Goal: Task Accomplishment & Management: Manage account settings

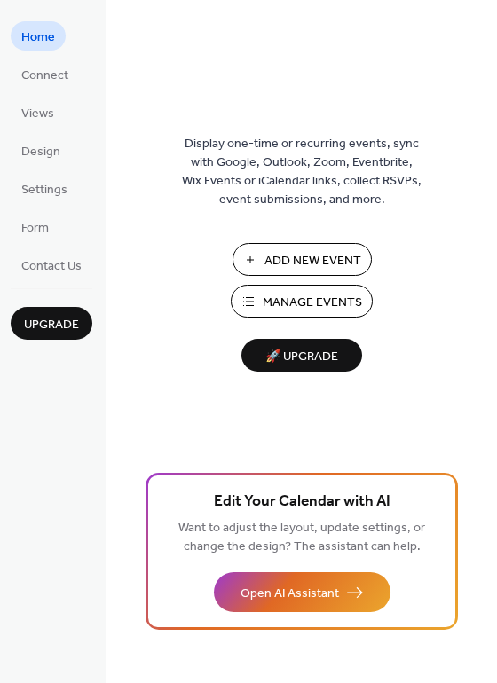
click at [314, 304] on span "Manage Events" at bounding box center [312, 303] width 99 height 19
click at [294, 297] on span "Manage Events" at bounding box center [312, 303] width 99 height 19
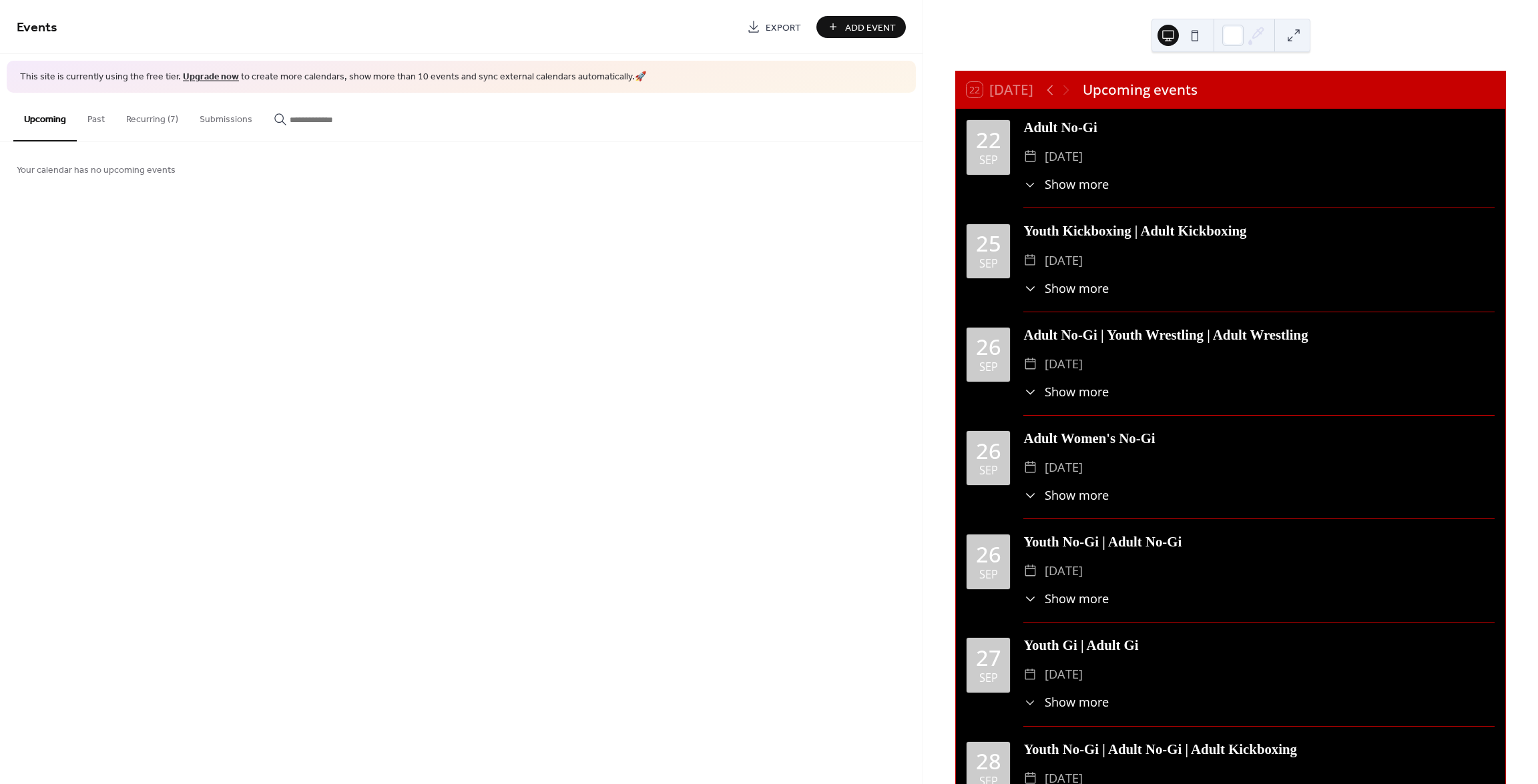
click at [154, 117] on button "Recurring (7)" at bounding box center [152, 116] width 74 height 47
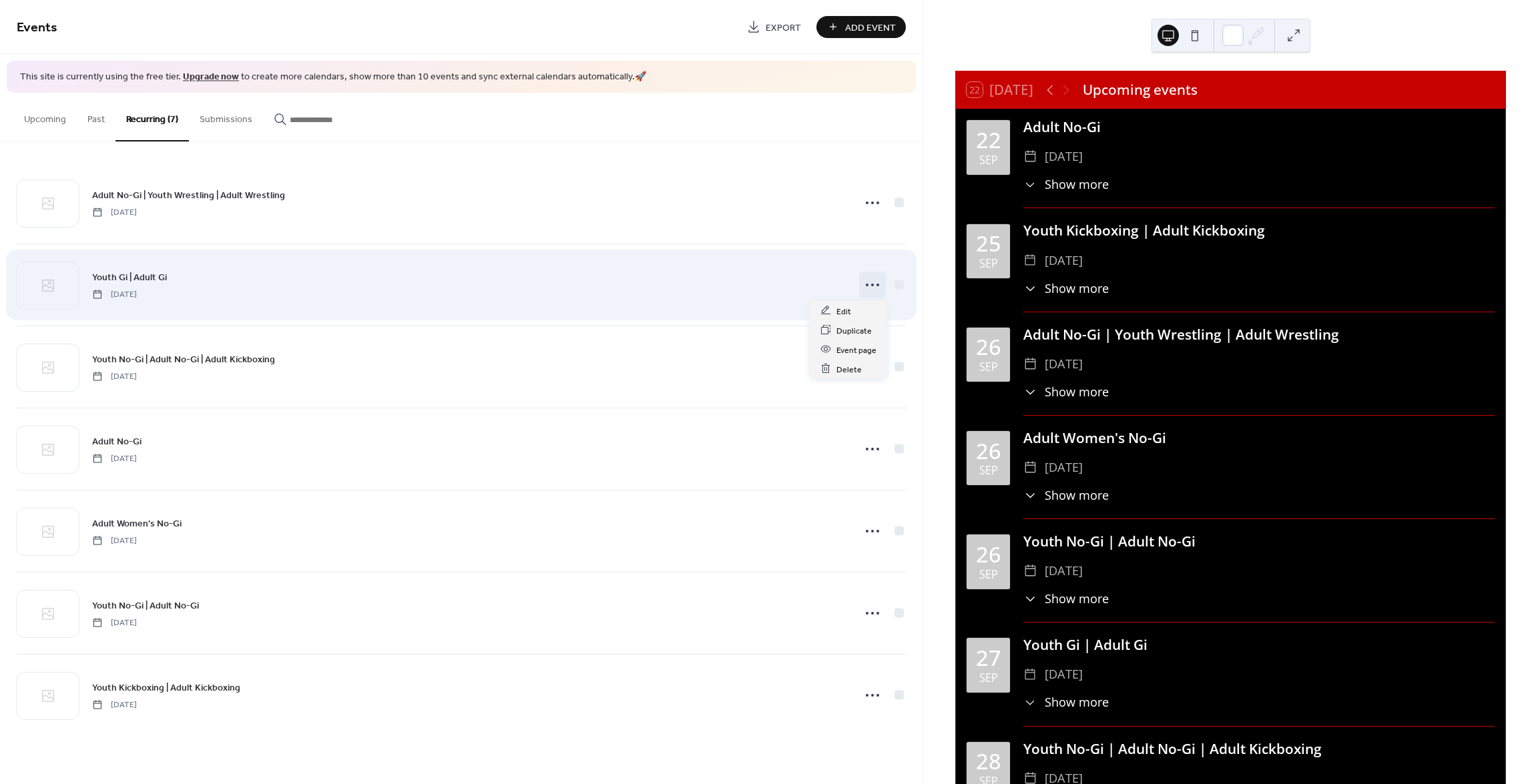
click at [869, 286] on icon at bounding box center [873, 285] width 21 height 21
click at [870, 286] on icon at bounding box center [873, 285] width 21 height 21
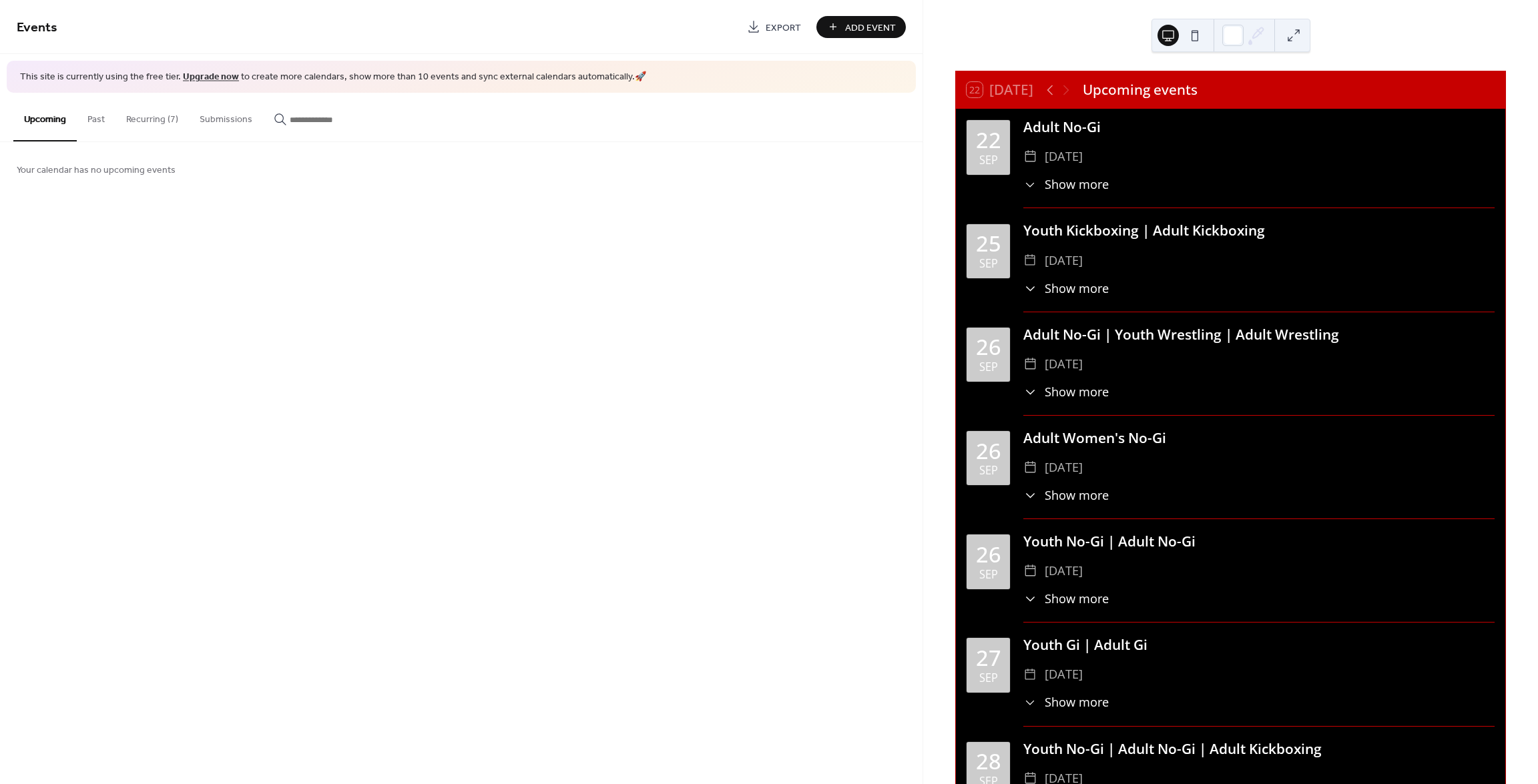
click at [104, 120] on button "Past" at bounding box center [96, 116] width 38 height 47
click at [139, 120] on button "Recurring (7)" at bounding box center [152, 116] width 74 height 47
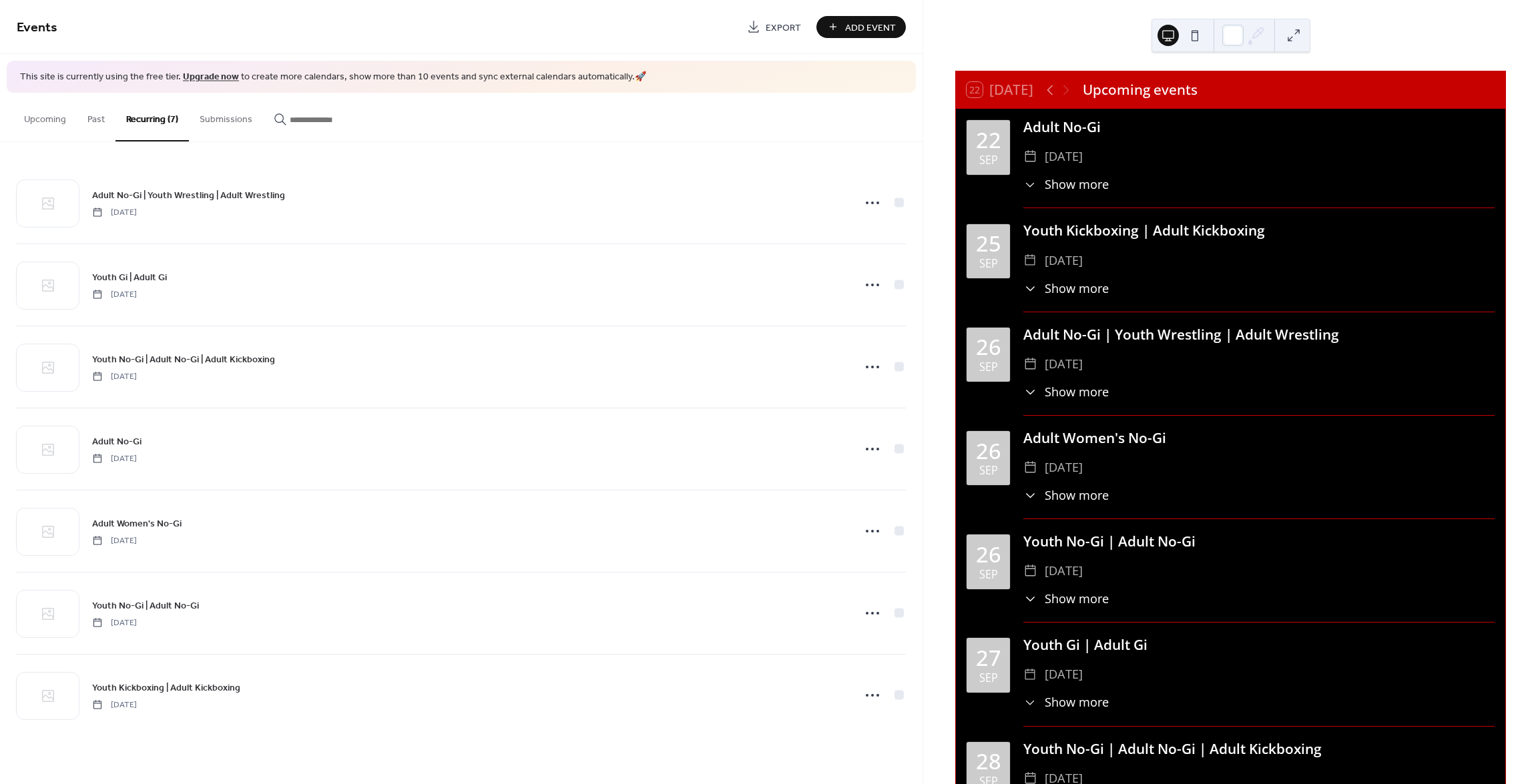
click at [40, 115] on button "Upcoming" at bounding box center [45, 116] width 63 height 47
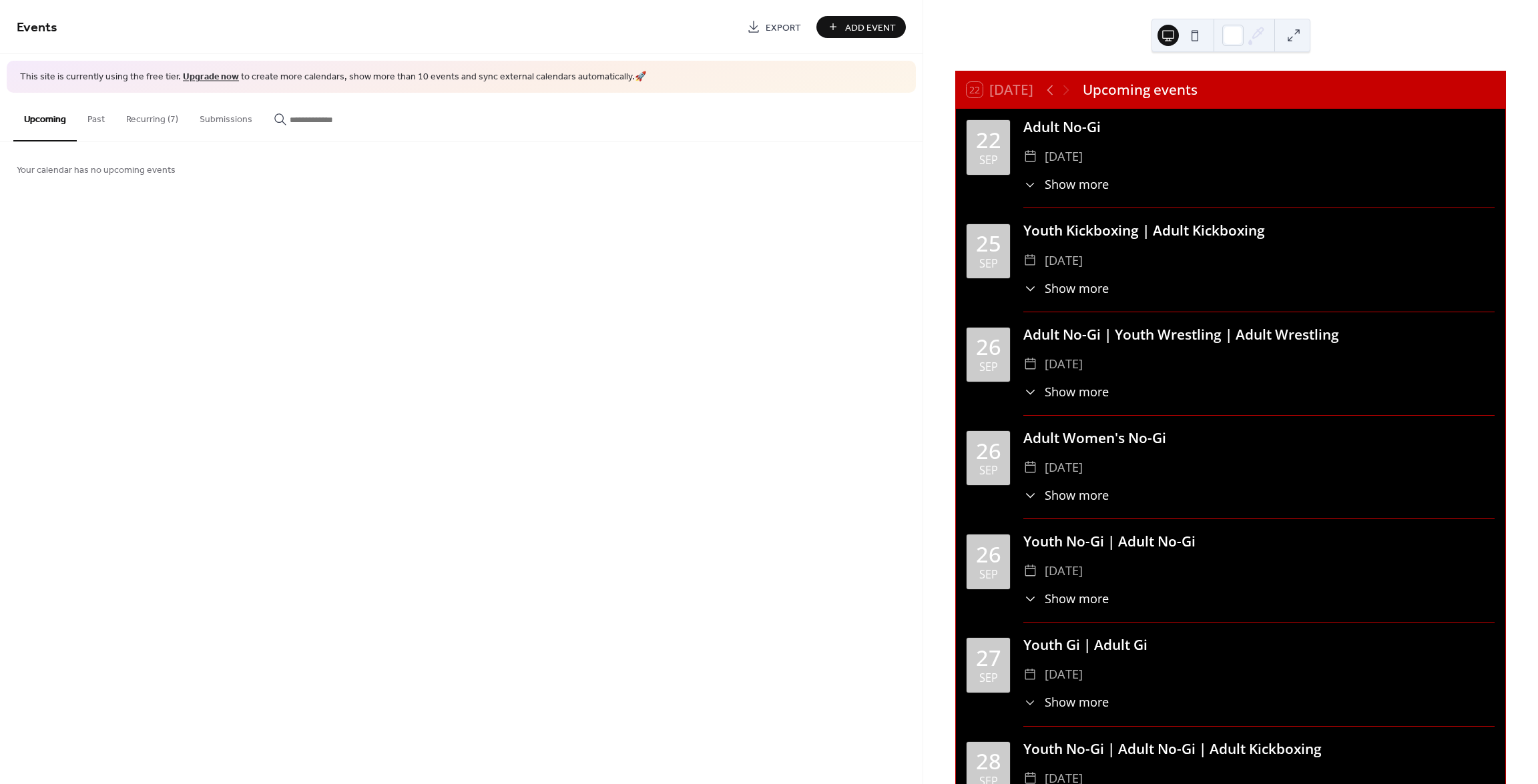
click at [138, 115] on button "Recurring (7)" at bounding box center [152, 116] width 74 height 47
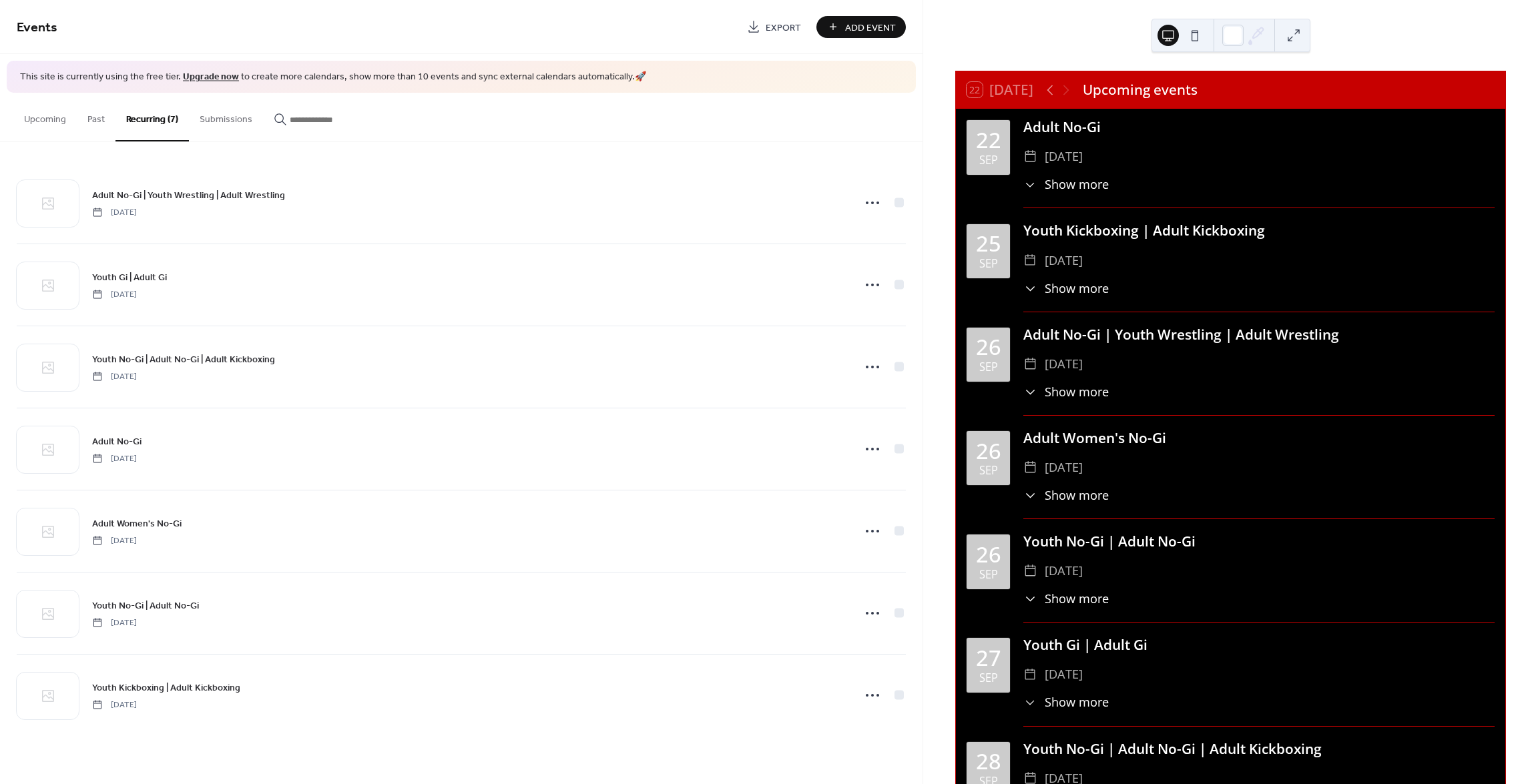
click at [90, 122] on button "Past" at bounding box center [96, 116] width 38 height 47
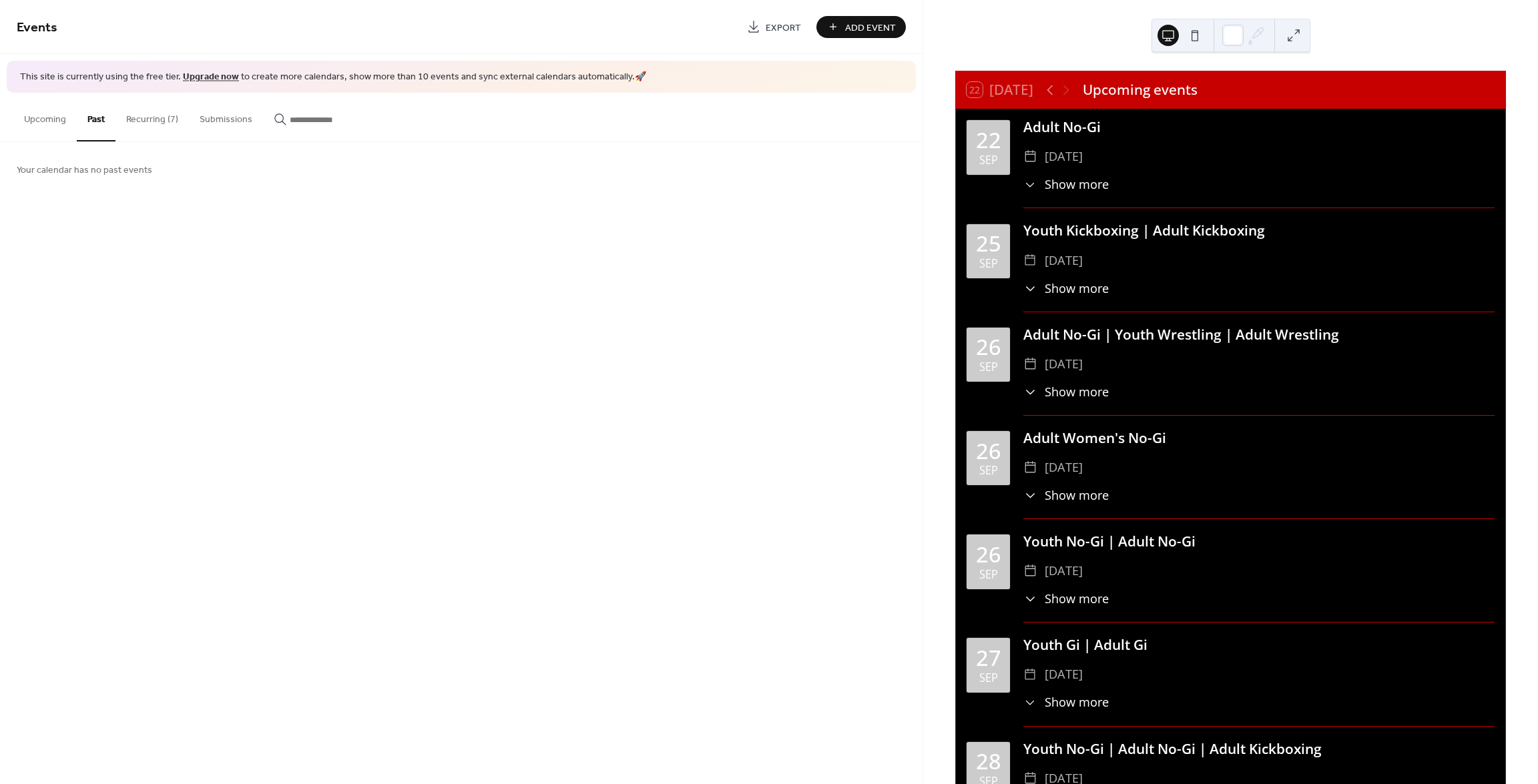
click at [136, 121] on button "Recurring (7)" at bounding box center [152, 116] width 74 height 47
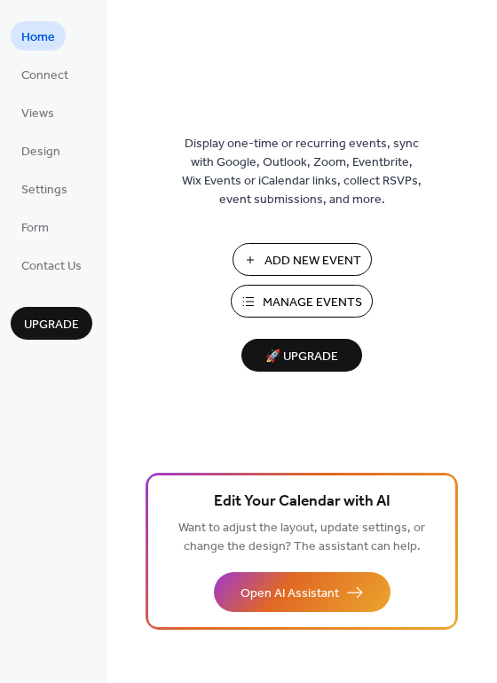
click at [307, 302] on span "Manage Events" at bounding box center [312, 303] width 99 height 19
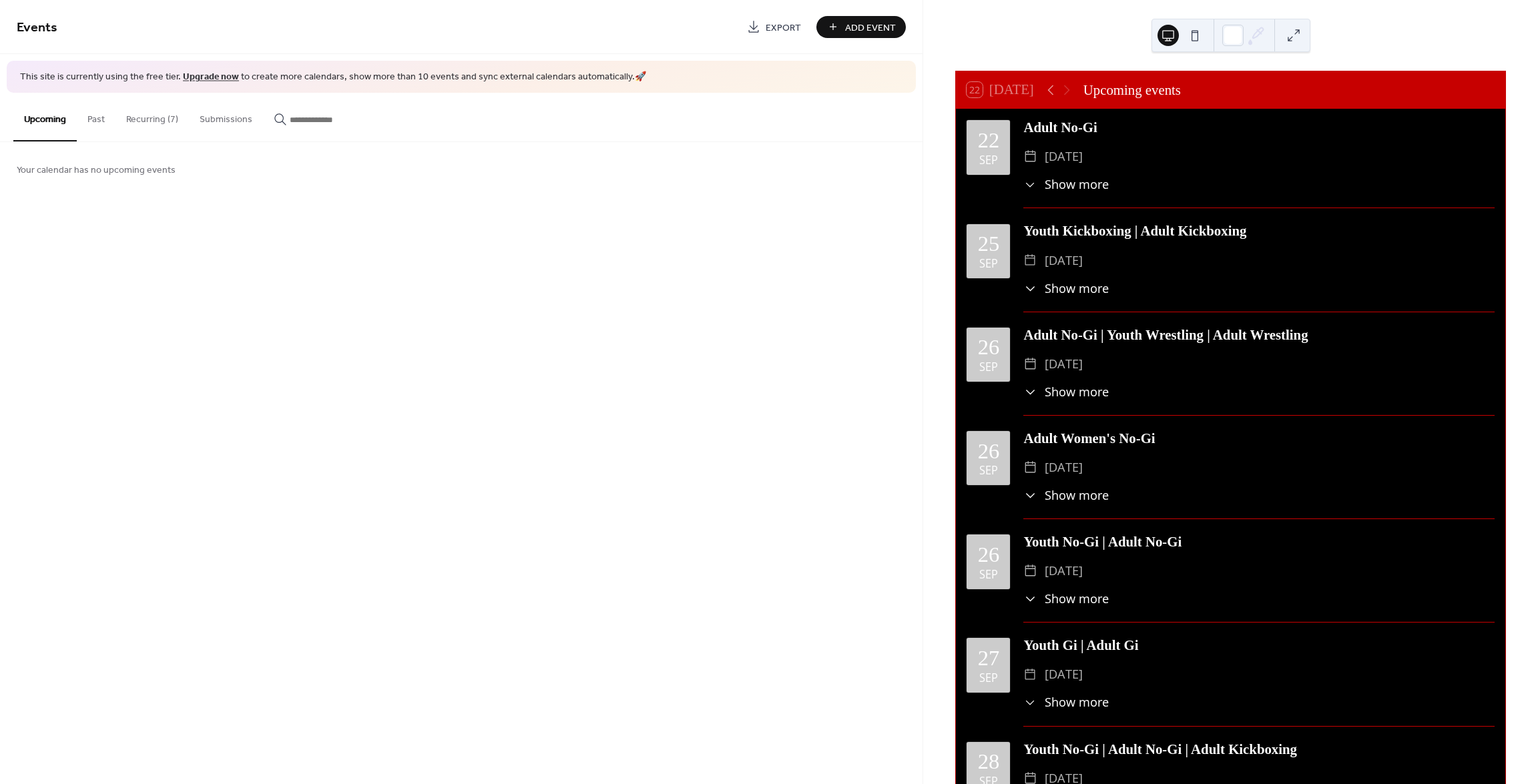
click at [163, 121] on button "Recurring (7)" at bounding box center [152, 116] width 74 height 47
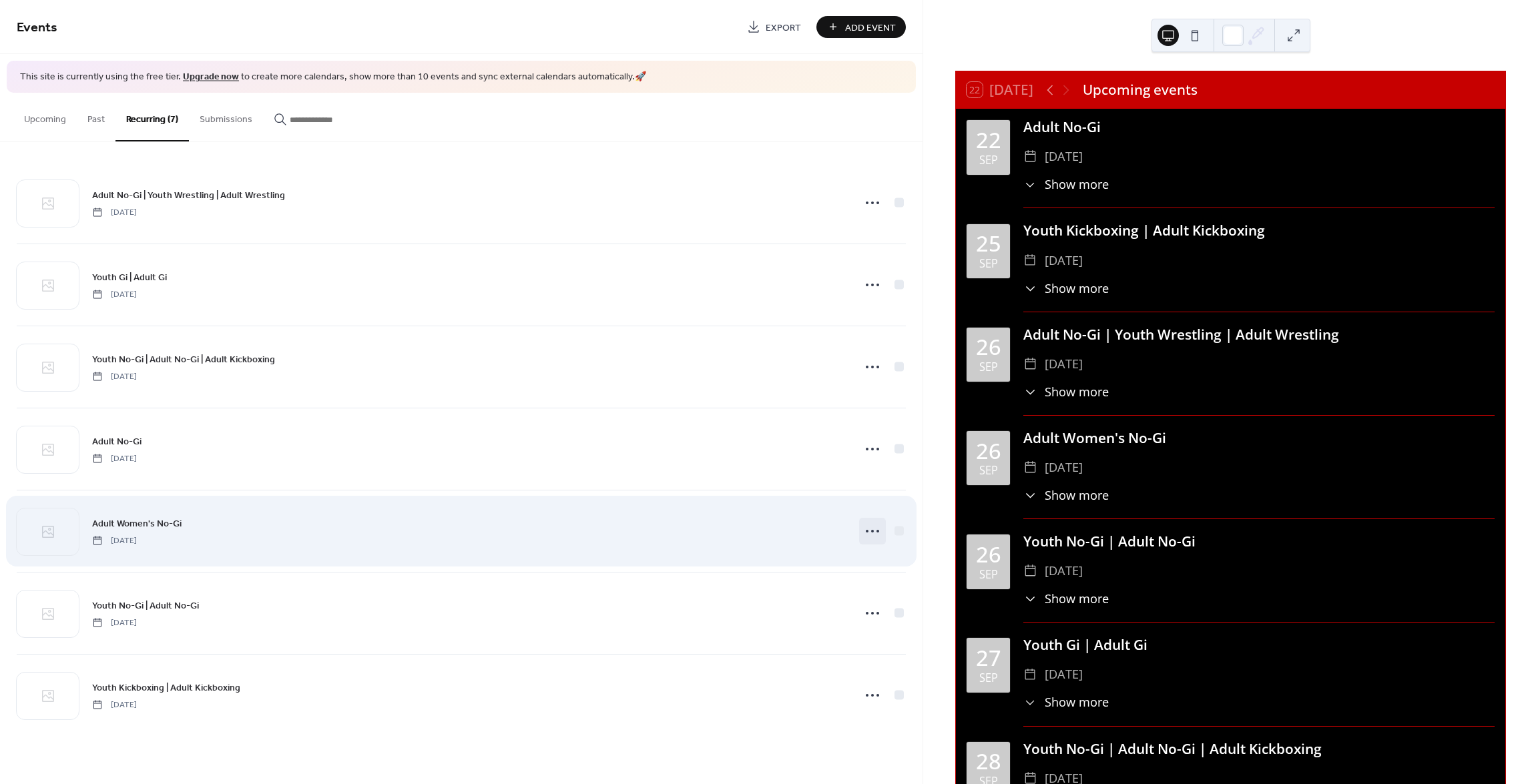
click at [872, 529] on icon at bounding box center [873, 531] width 21 height 21
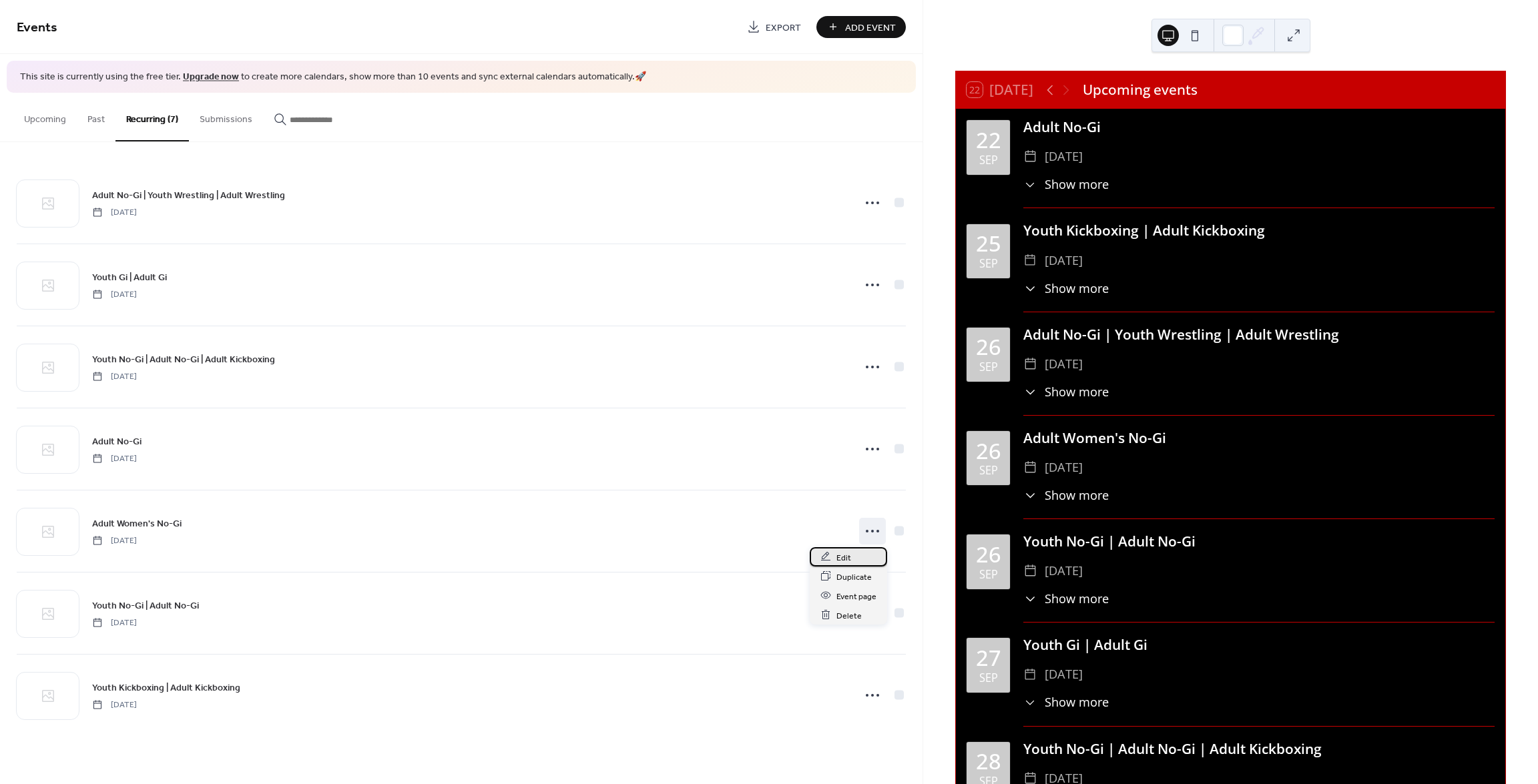
click at [845, 554] on span "Edit" at bounding box center [844, 558] width 15 height 14
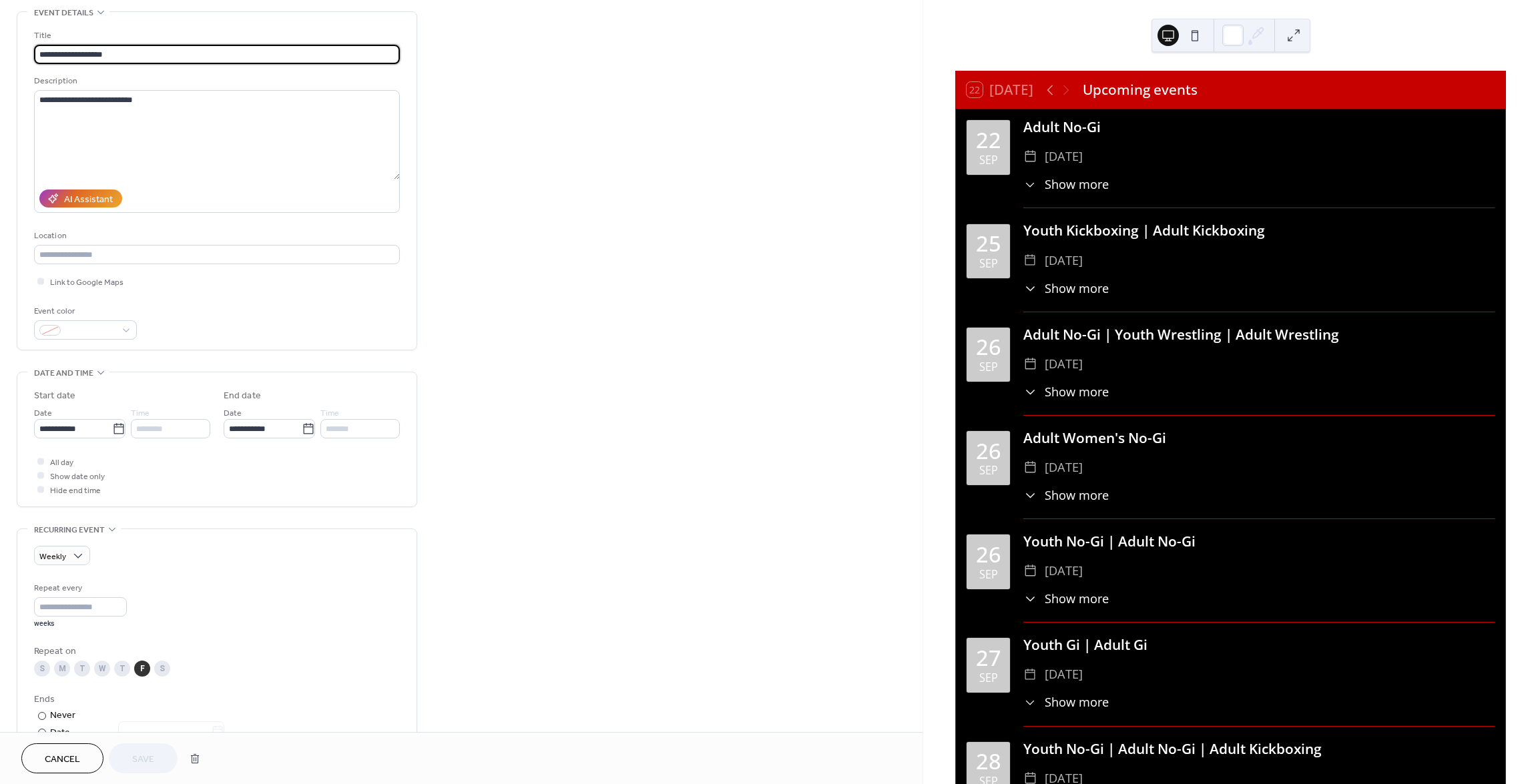
scroll to position [67, 0]
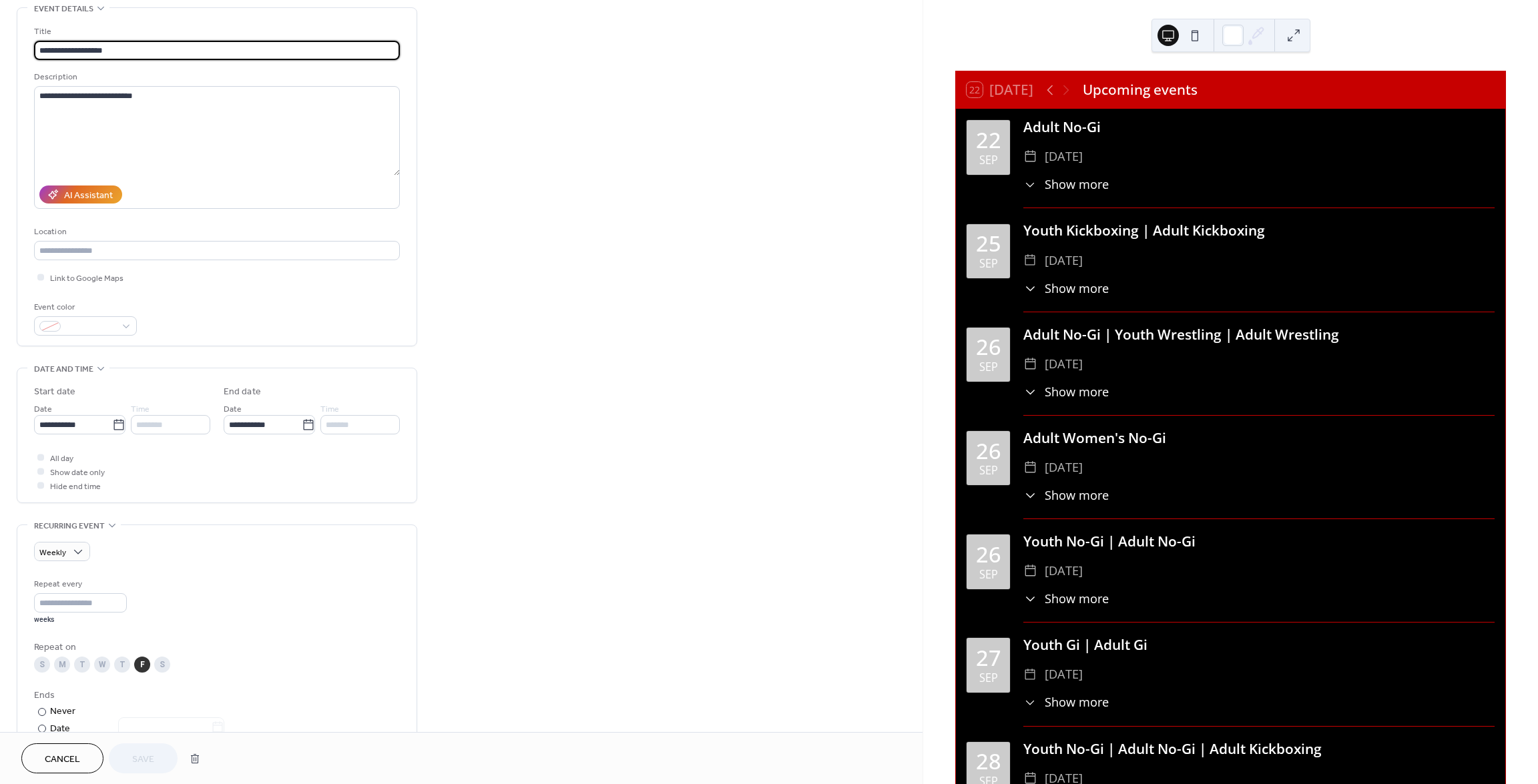
click at [84, 664] on div "T" at bounding box center [81, 664] width 16 height 16
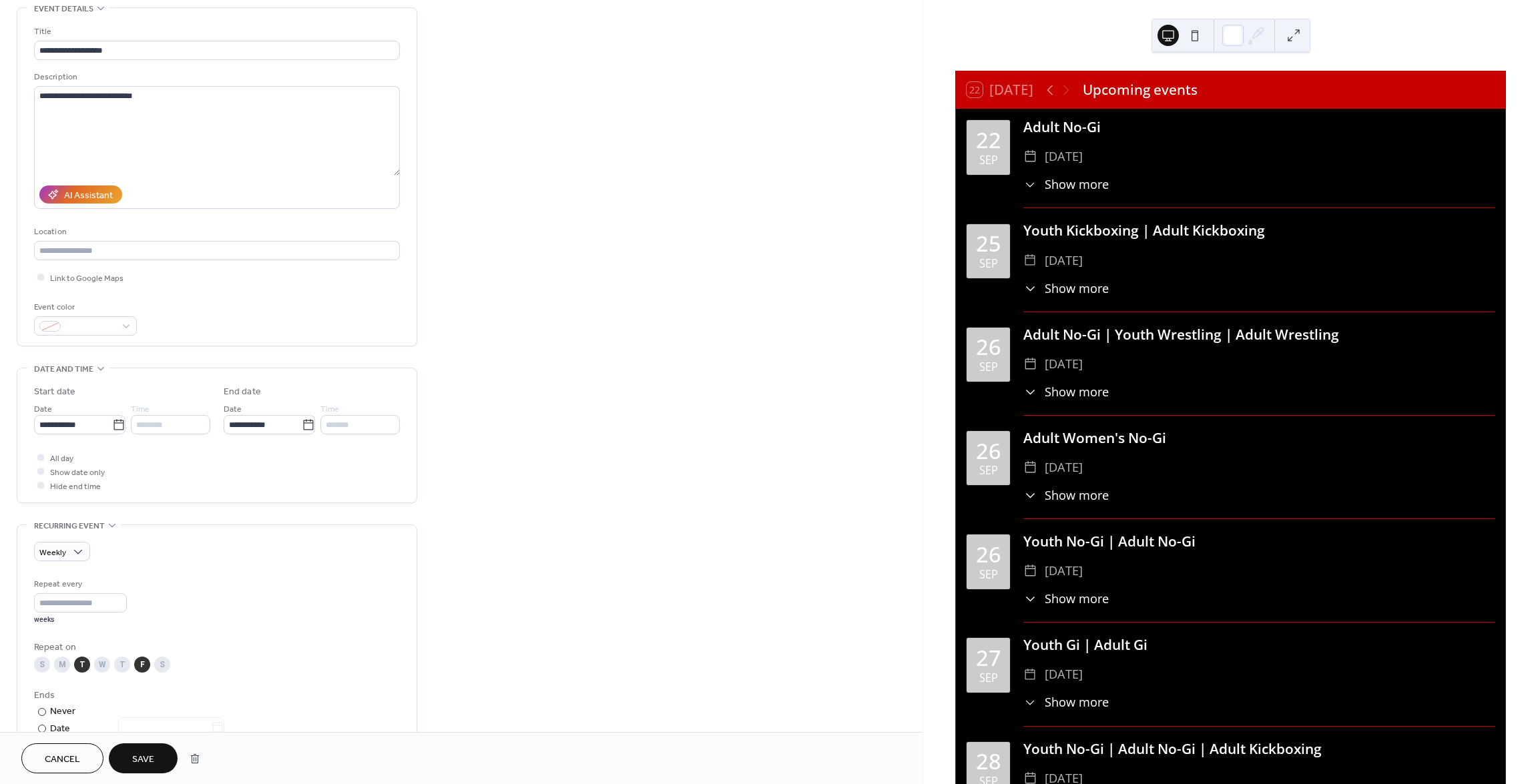
click at [145, 664] on div "F" at bounding box center [142, 664] width 16 height 16
click at [138, 753] on span "Save" at bounding box center [143, 759] width 22 height 14
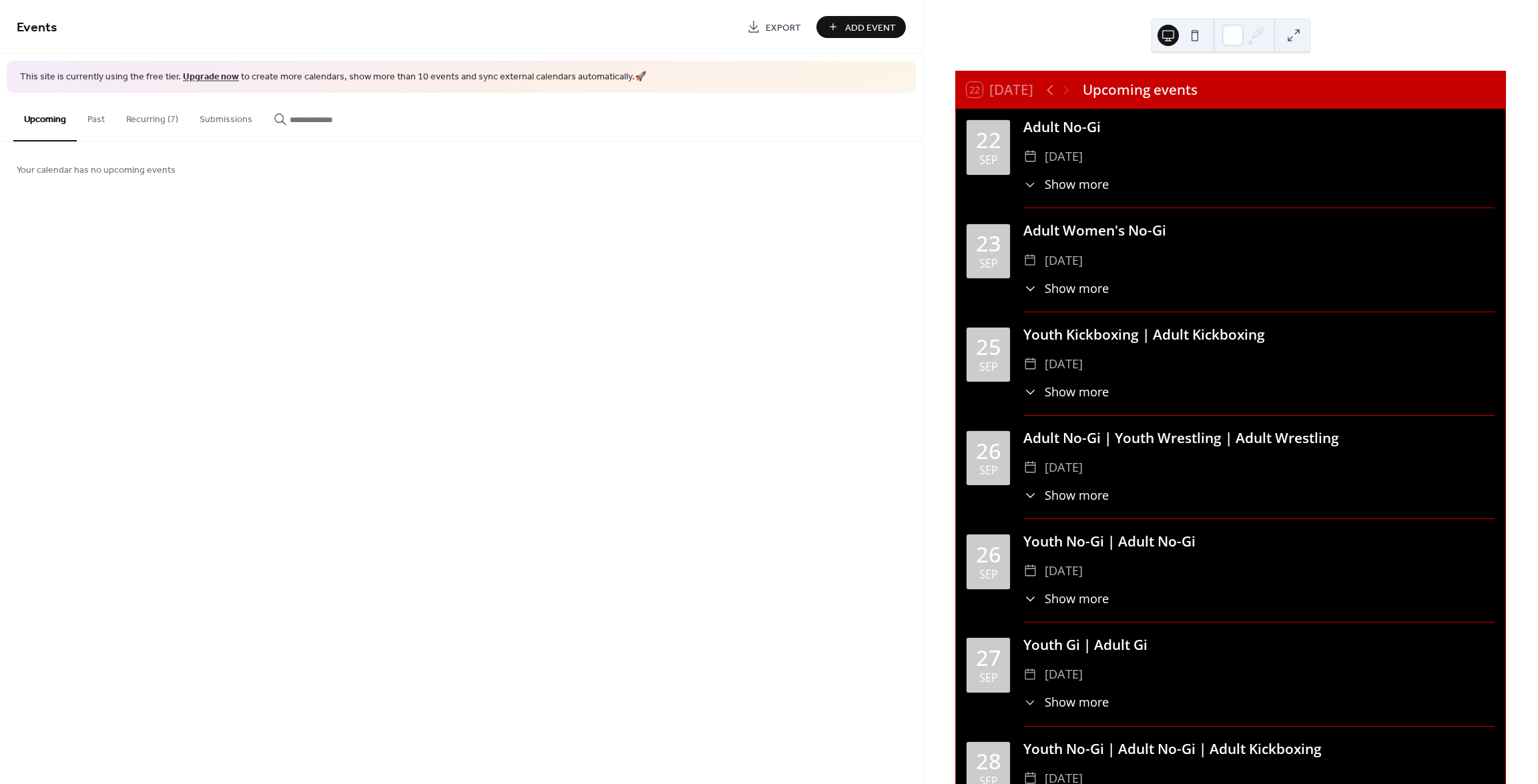
click at [151, 120] on button "Recurring (7)" at bounding box center [152, 116] width 74 height 47
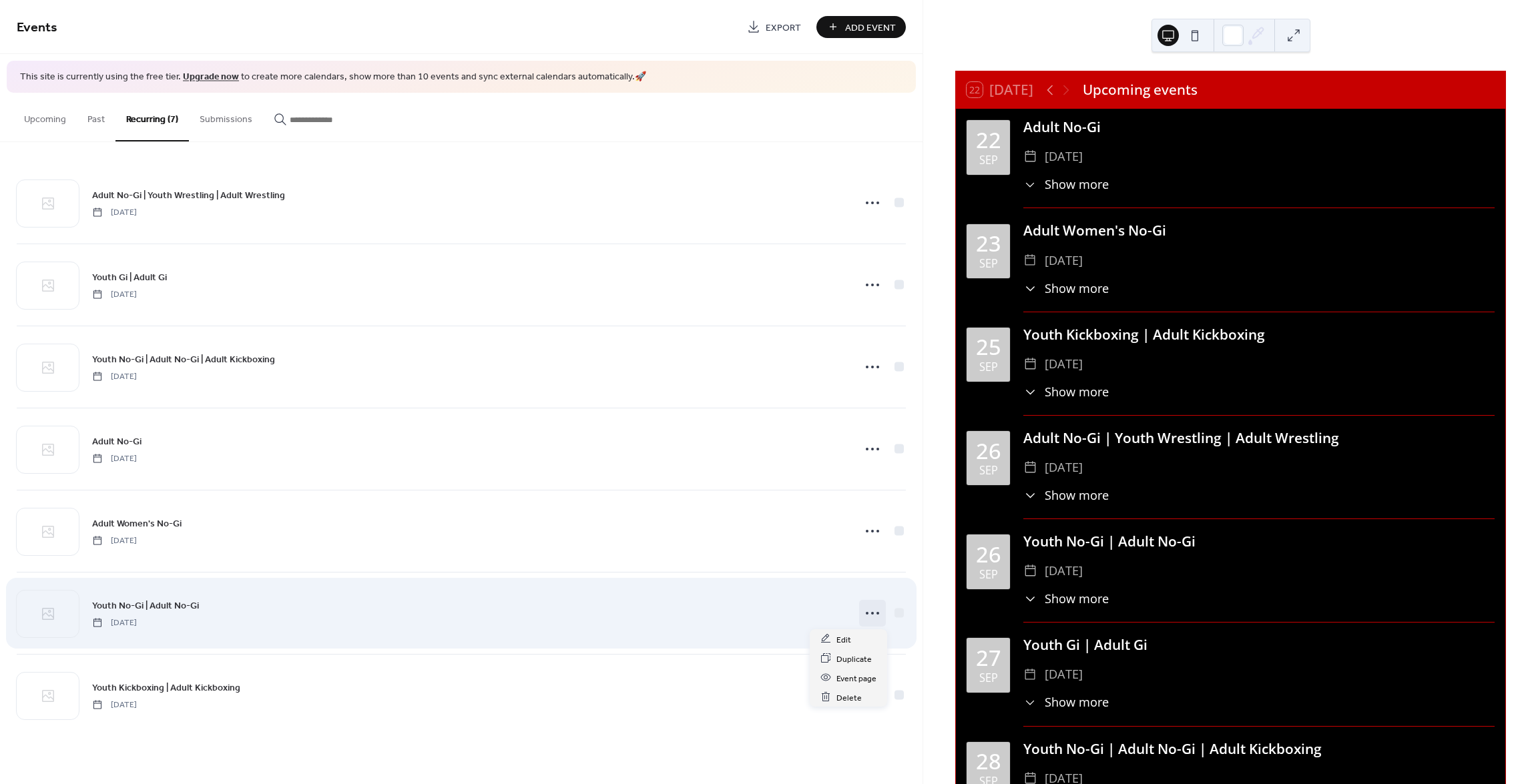
click at [868, 612] on circle at bounding box center [867, 613] width 3 height 3
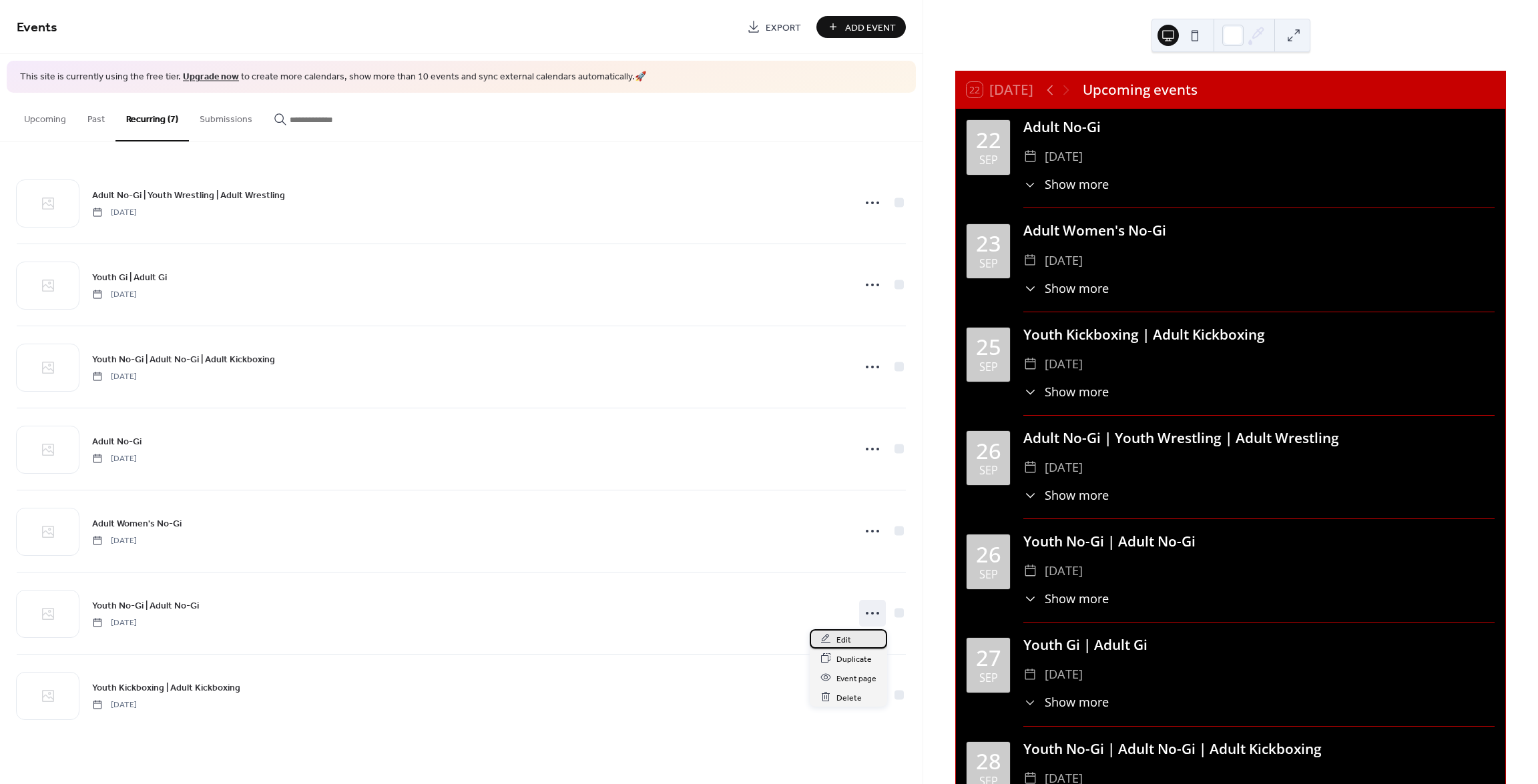
click at [842, 636] on span "Edit" at bounding box center [844, 640] width 15 height 14
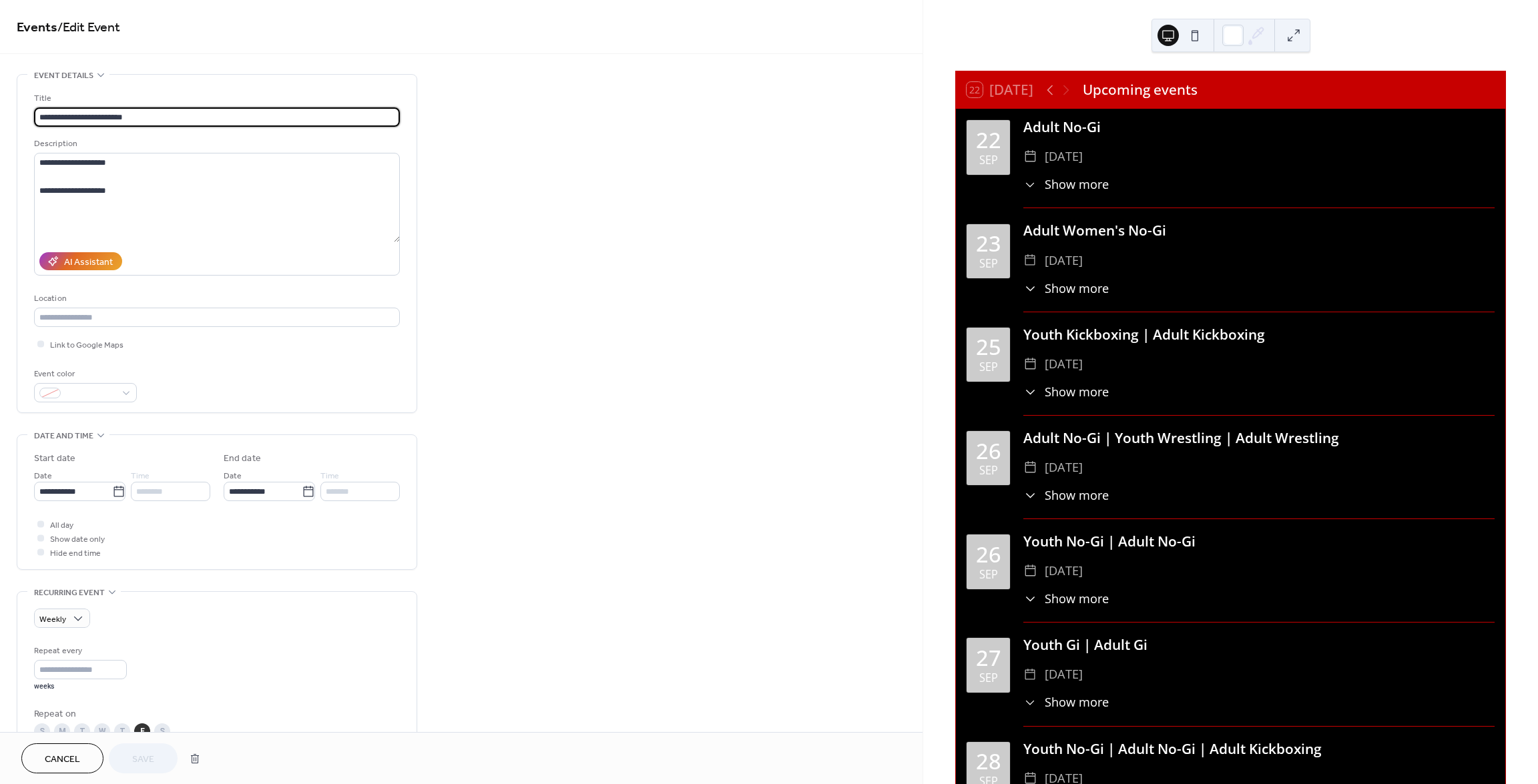
scroll to position [67, 0]
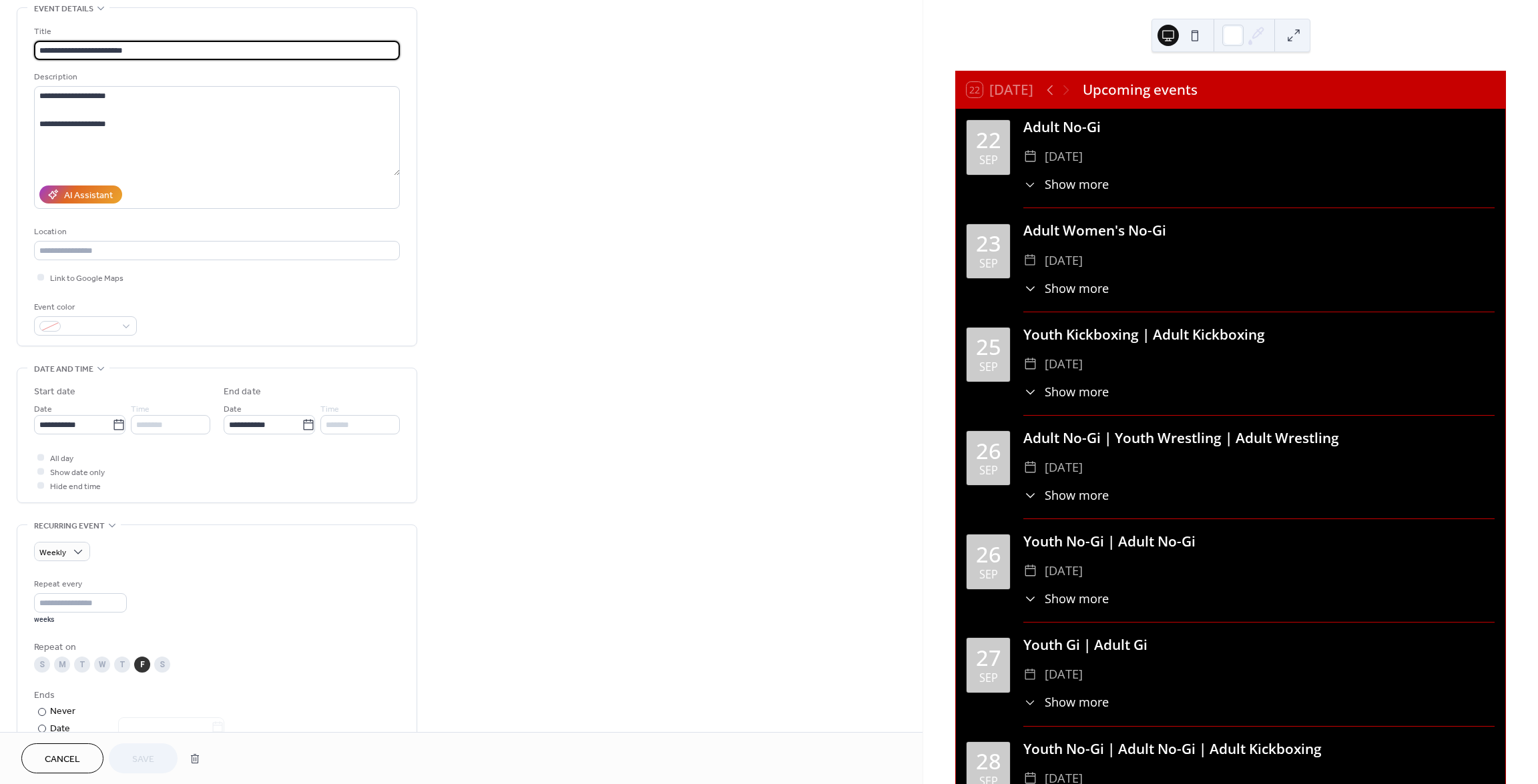
click at [141, 661] on div "F" at bounding box center [142, 664] width 16 height 16
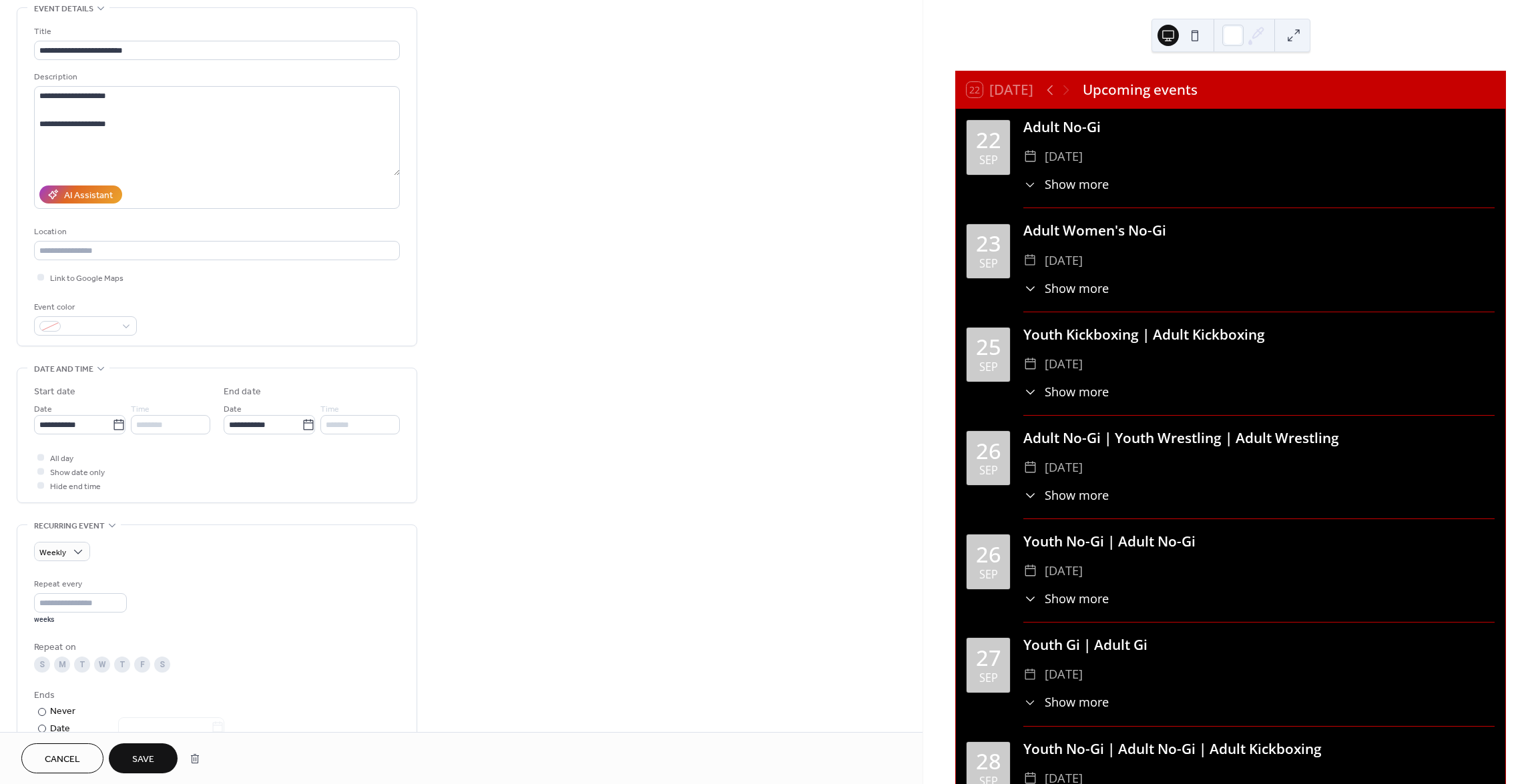
click at [103, 663] on div "W" at bounding box center [102, 664] width 16 height 16
click at [148, 758] on span "Save" at bounding box center [143, 759] width 22 height 14
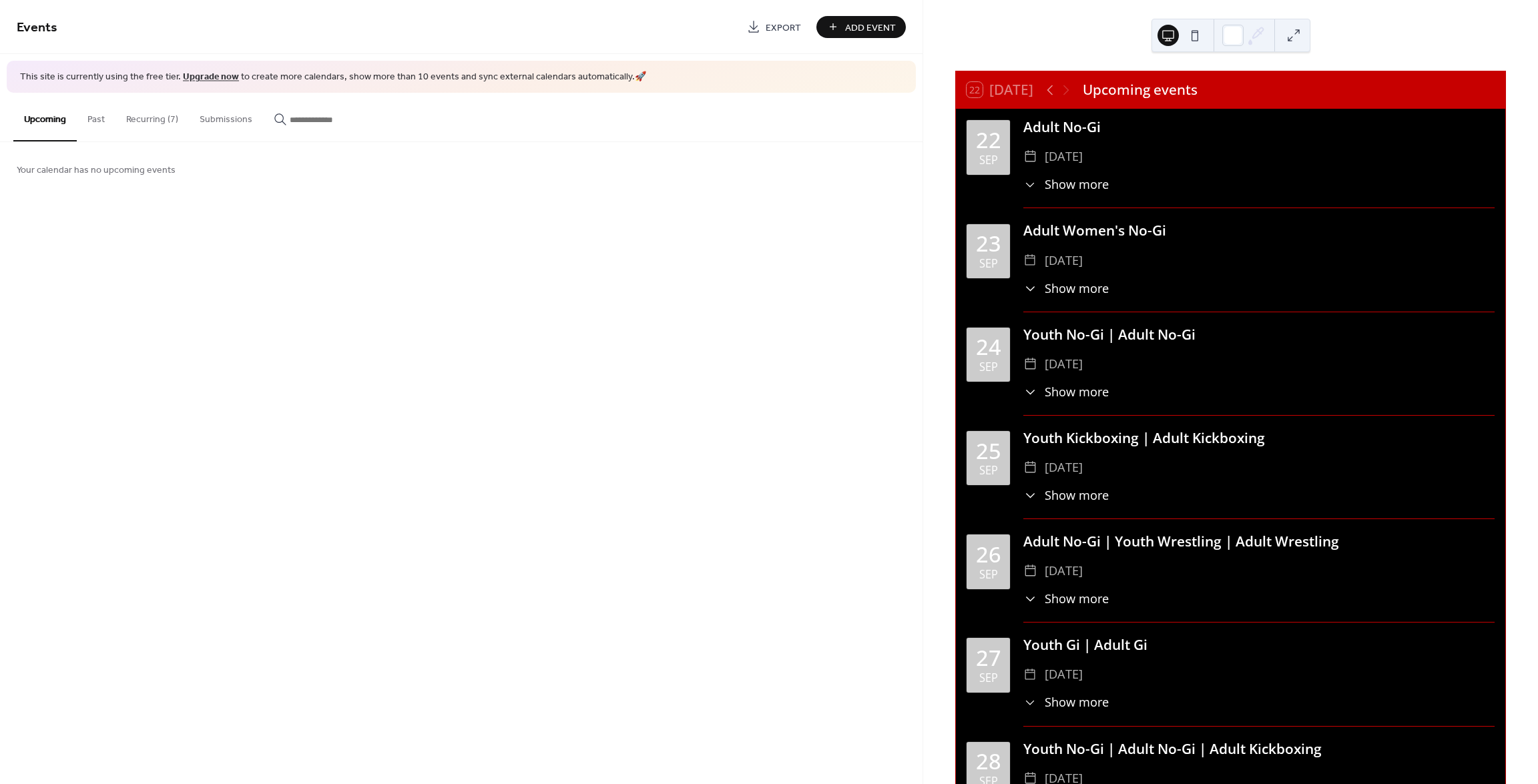
click at [158, 120] on button "Recurring (7)" at bounding box center [152, 116] width 74 height 47
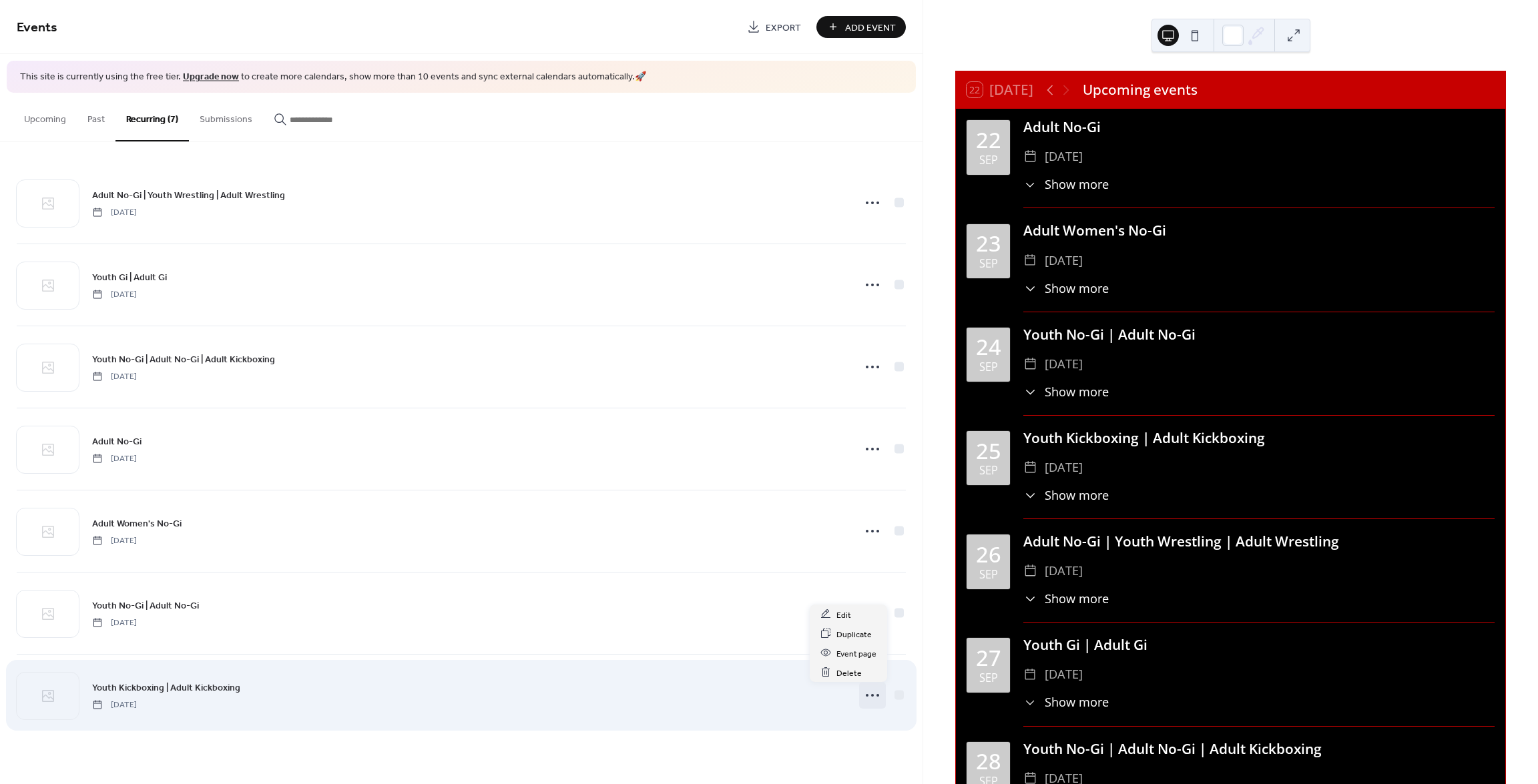
click at [865, 694] on icon at bounding box center [873, 695] width 21 height 21
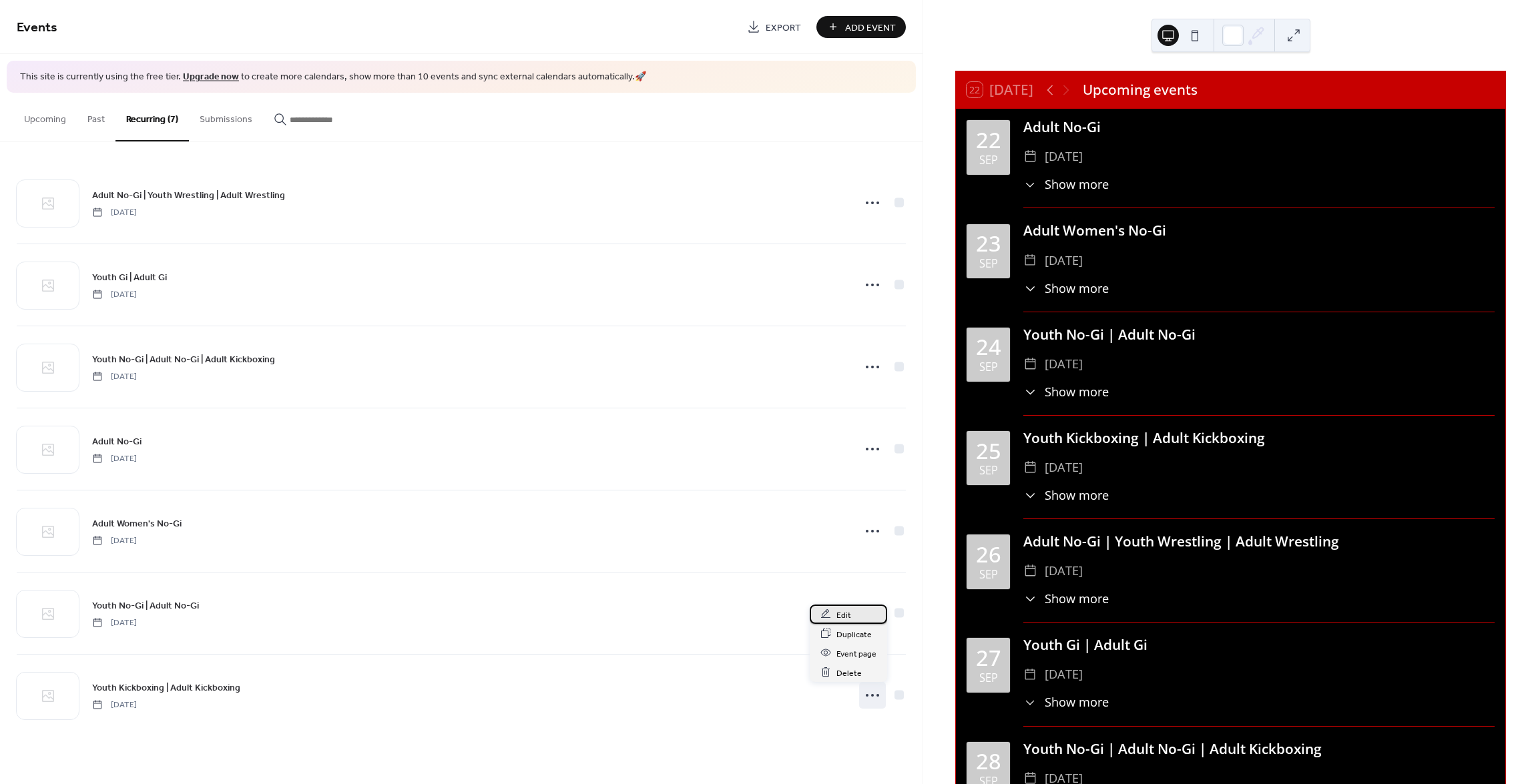
click at [841, 615] on span "Edit" at bounding box center [844, 615] width 15 height 14
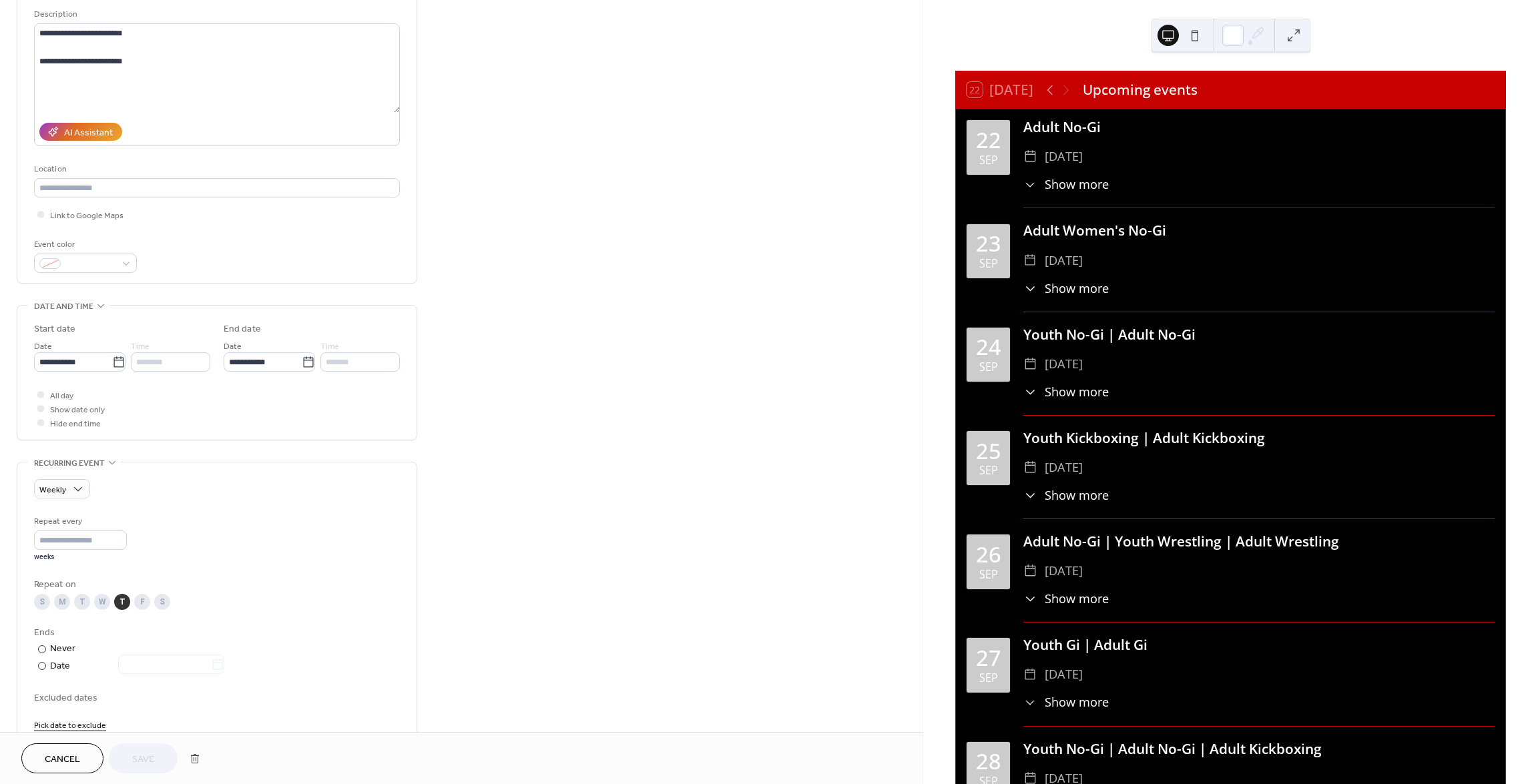
scroll to position [133, 0]
click at [74, 756] on span "Cancel" at bounding box center [62, 759] width 35 height 14
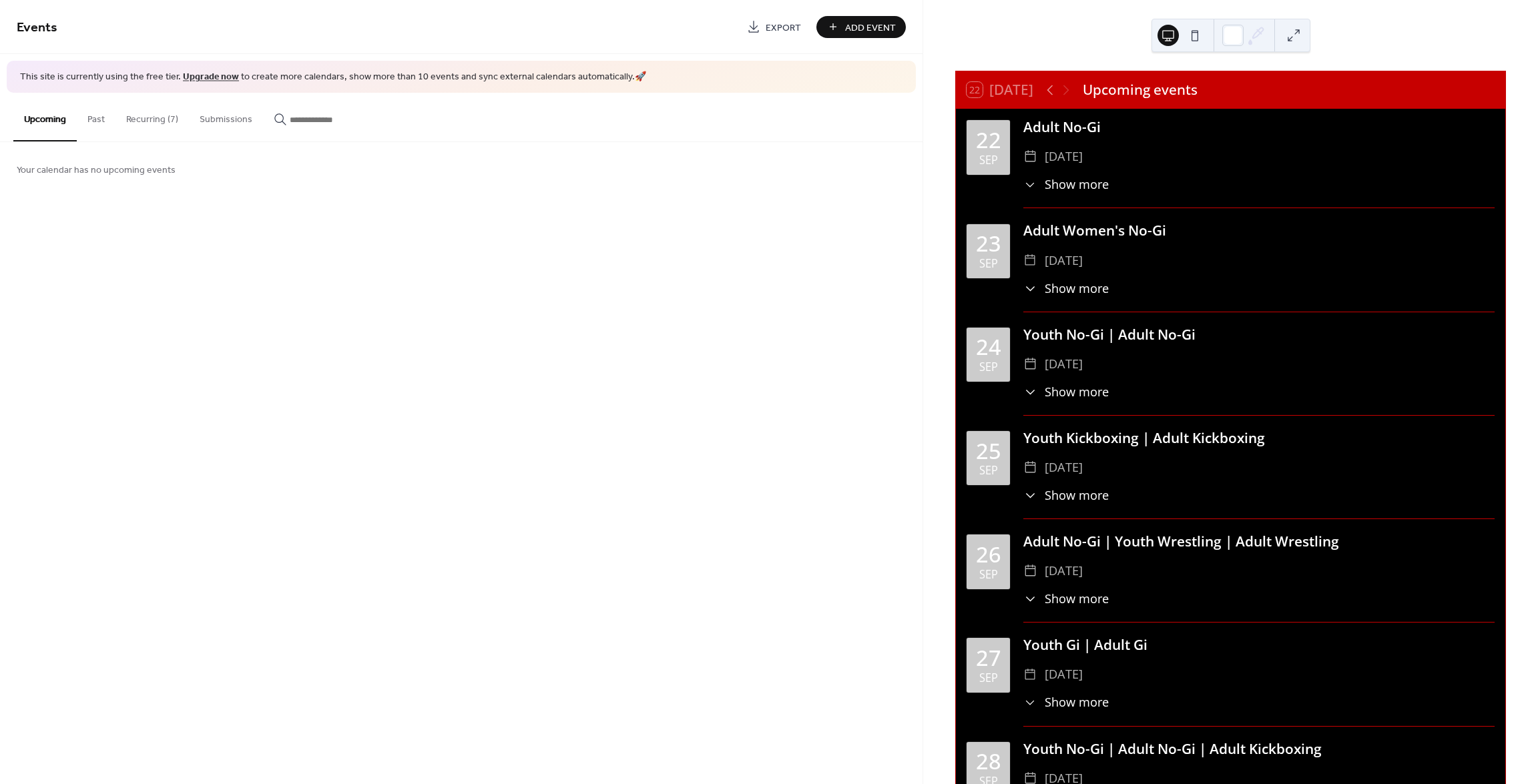
click at [154, 117] on button "Recurring (7)" at bounding box center [152, 116] width 74 height 47
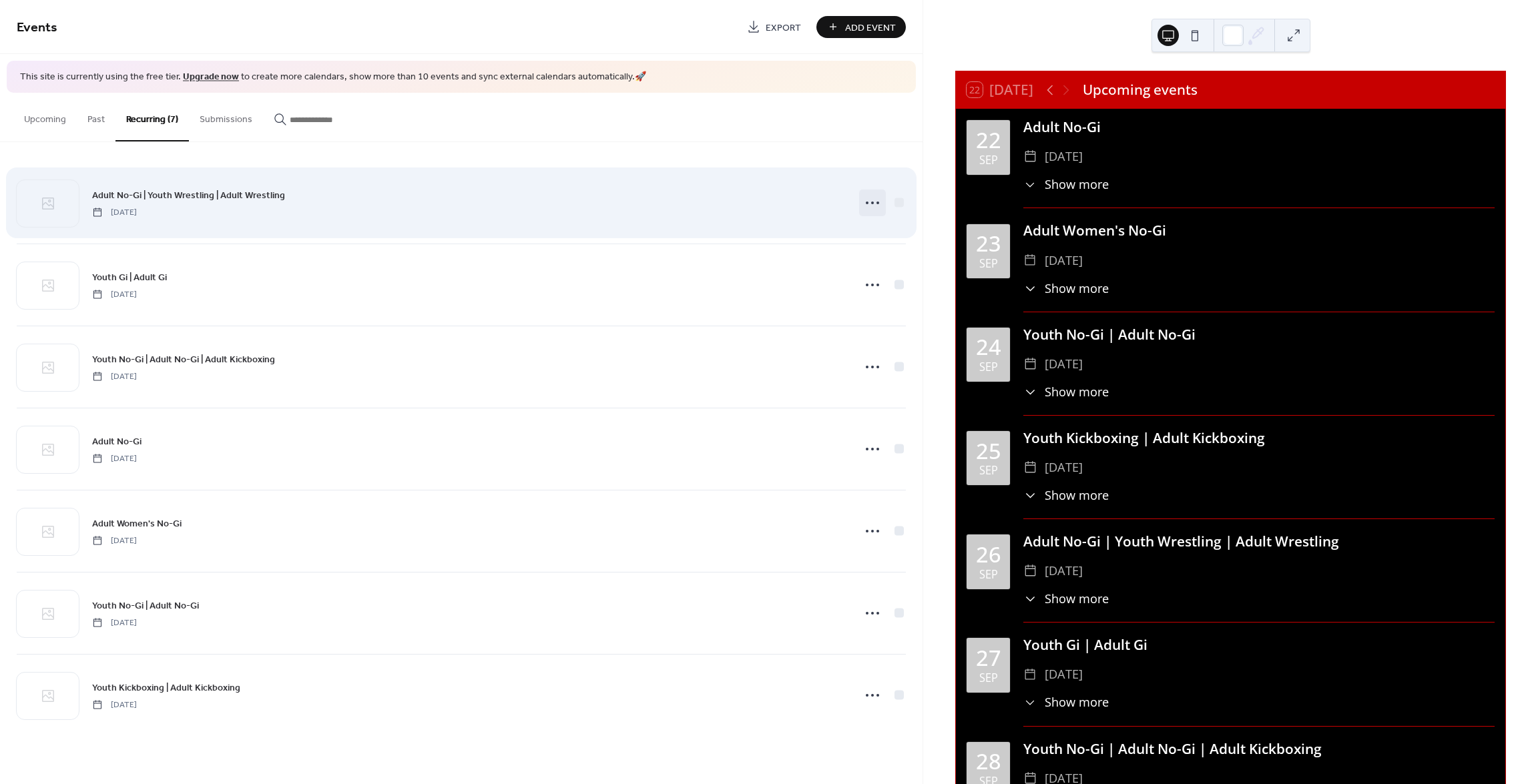
click at [874, 202] on circle at bounding box center [873, 203] width 3 height 3
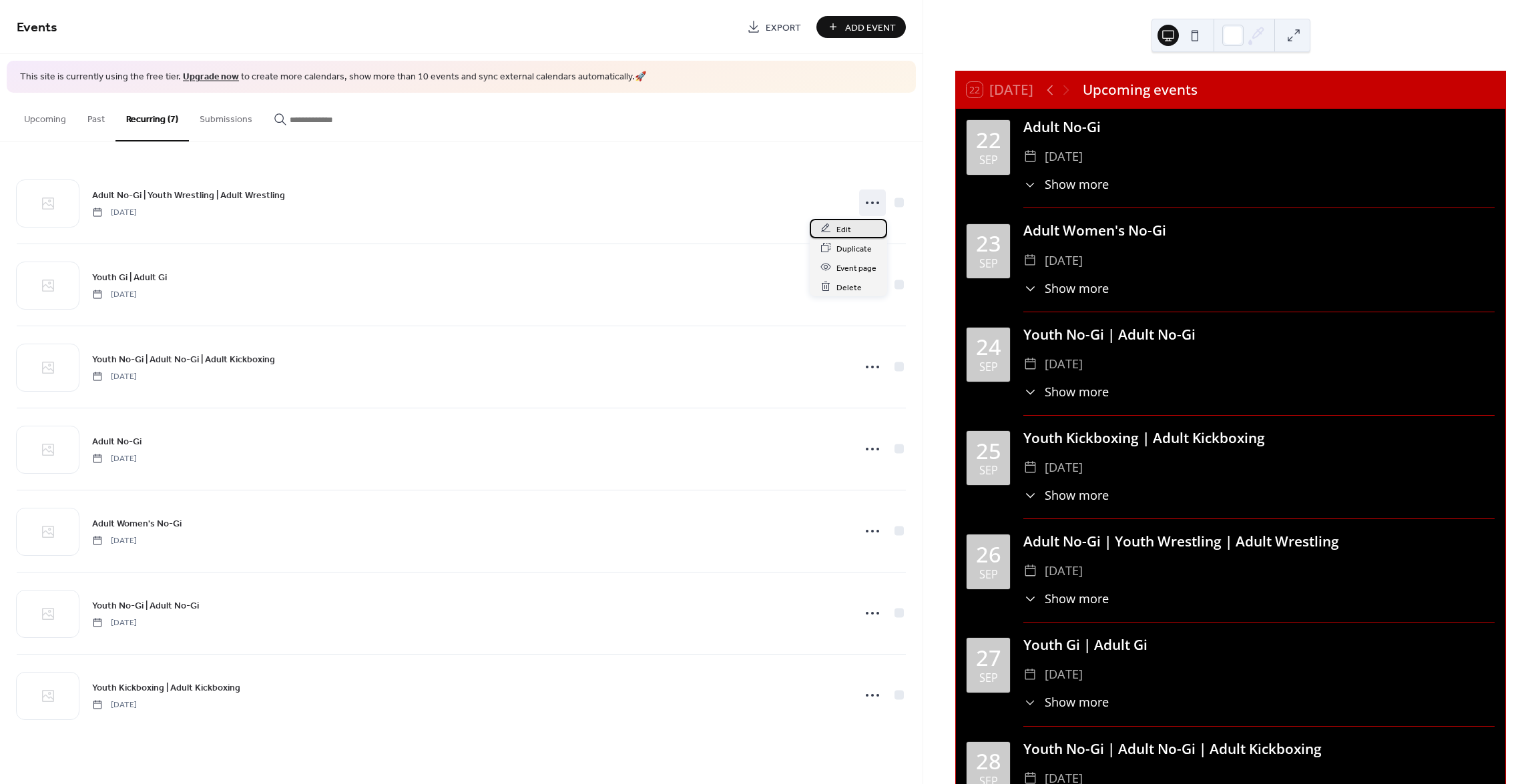
click at [855, 222] on div "Edit" at bounding box center [848, 229] width 78 height 20
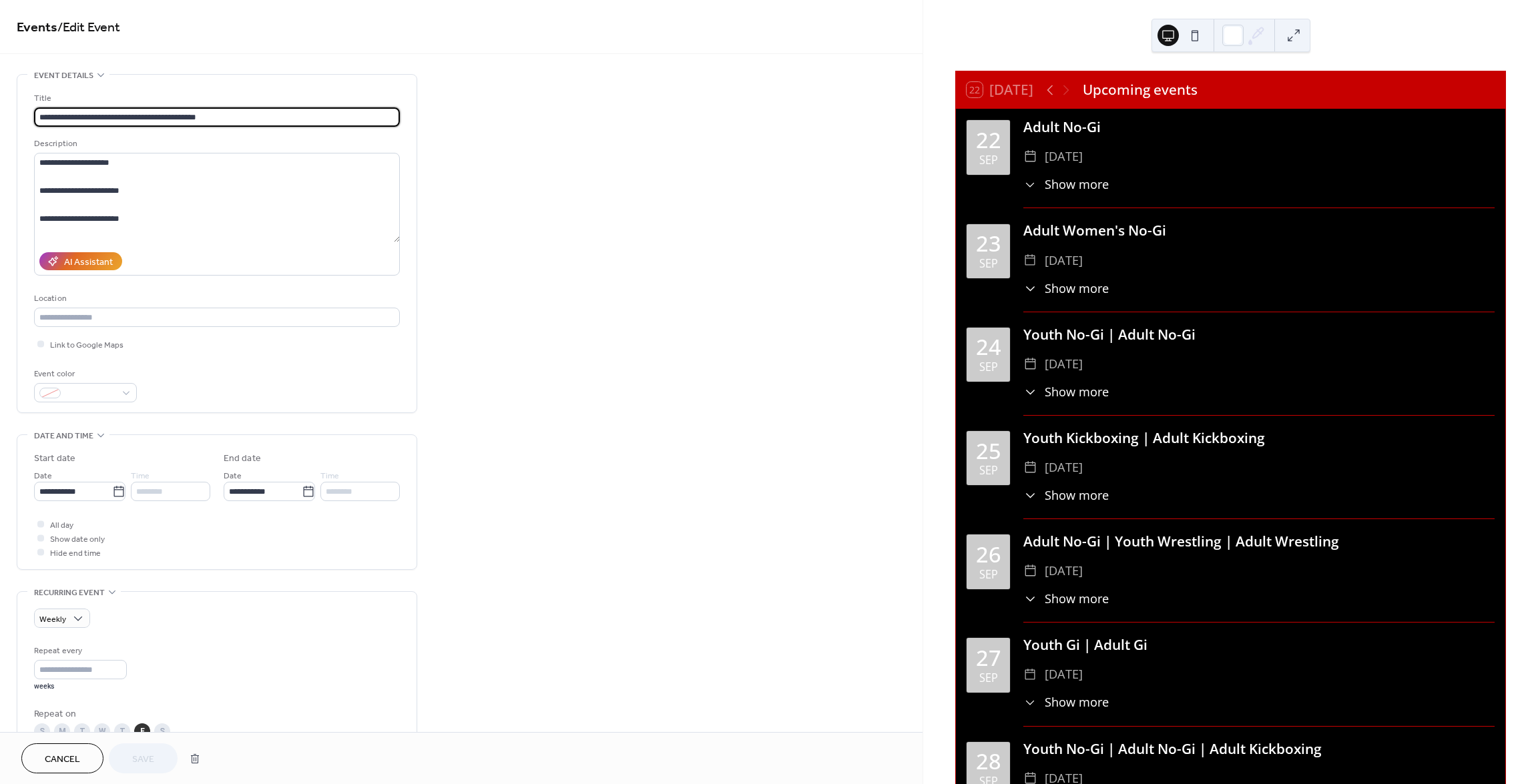
scroll to position [67, 0]
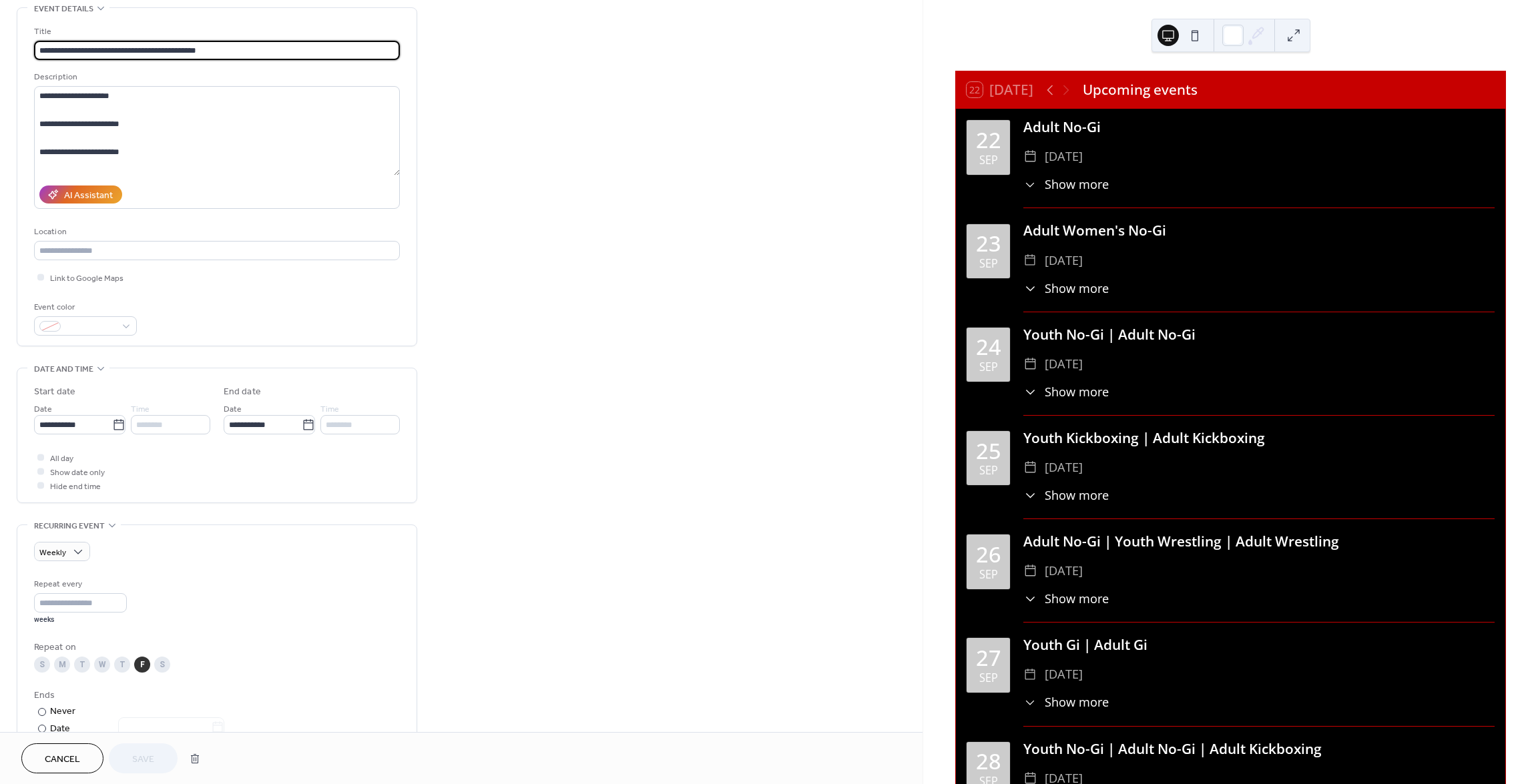
click at [70, 759] on span "Cancel" at bounding box center [62, 759] width 35 height 14
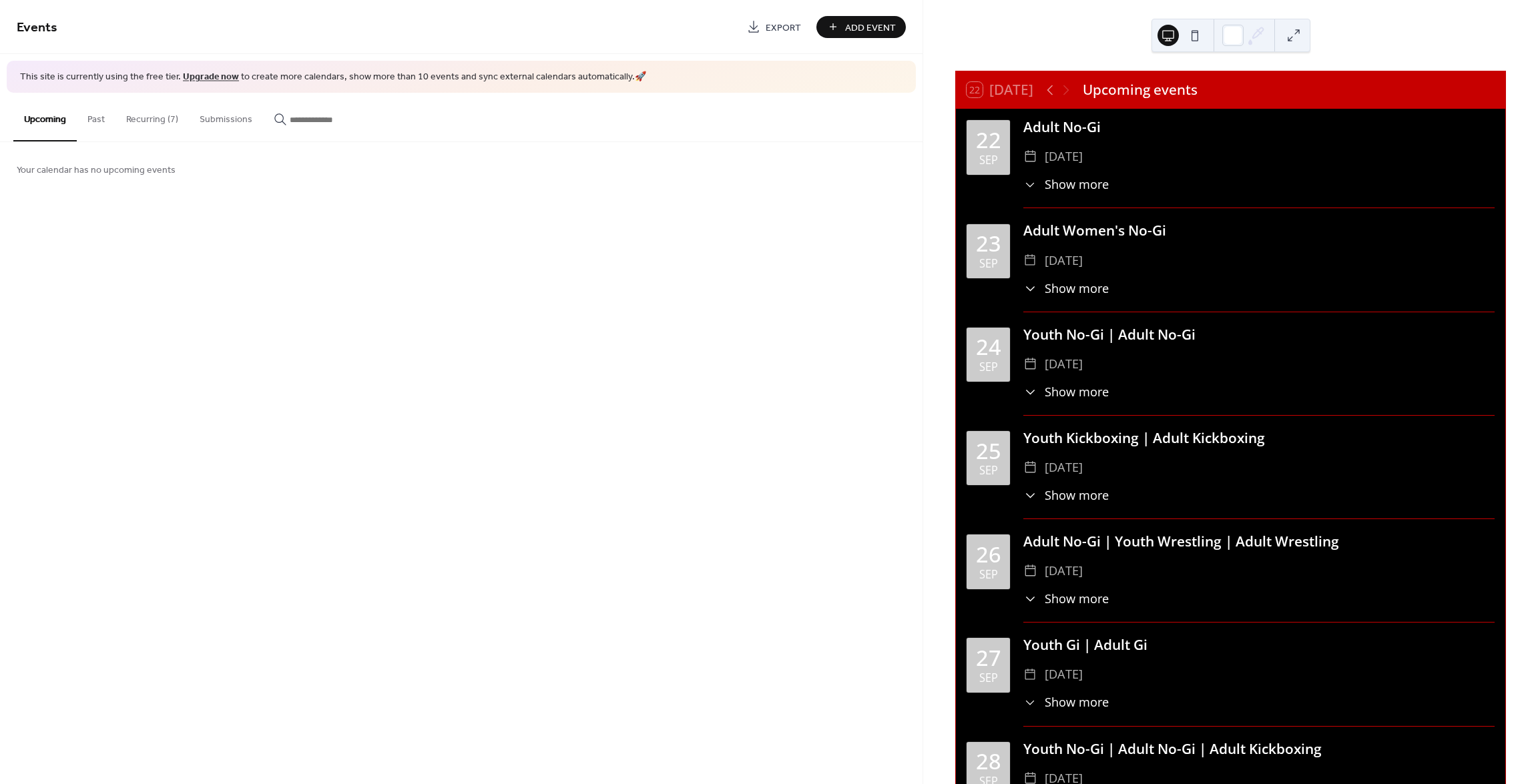
click at [144, 120] on button "Recurring (7)" at bounding box center [152, 116] width 74 height 47
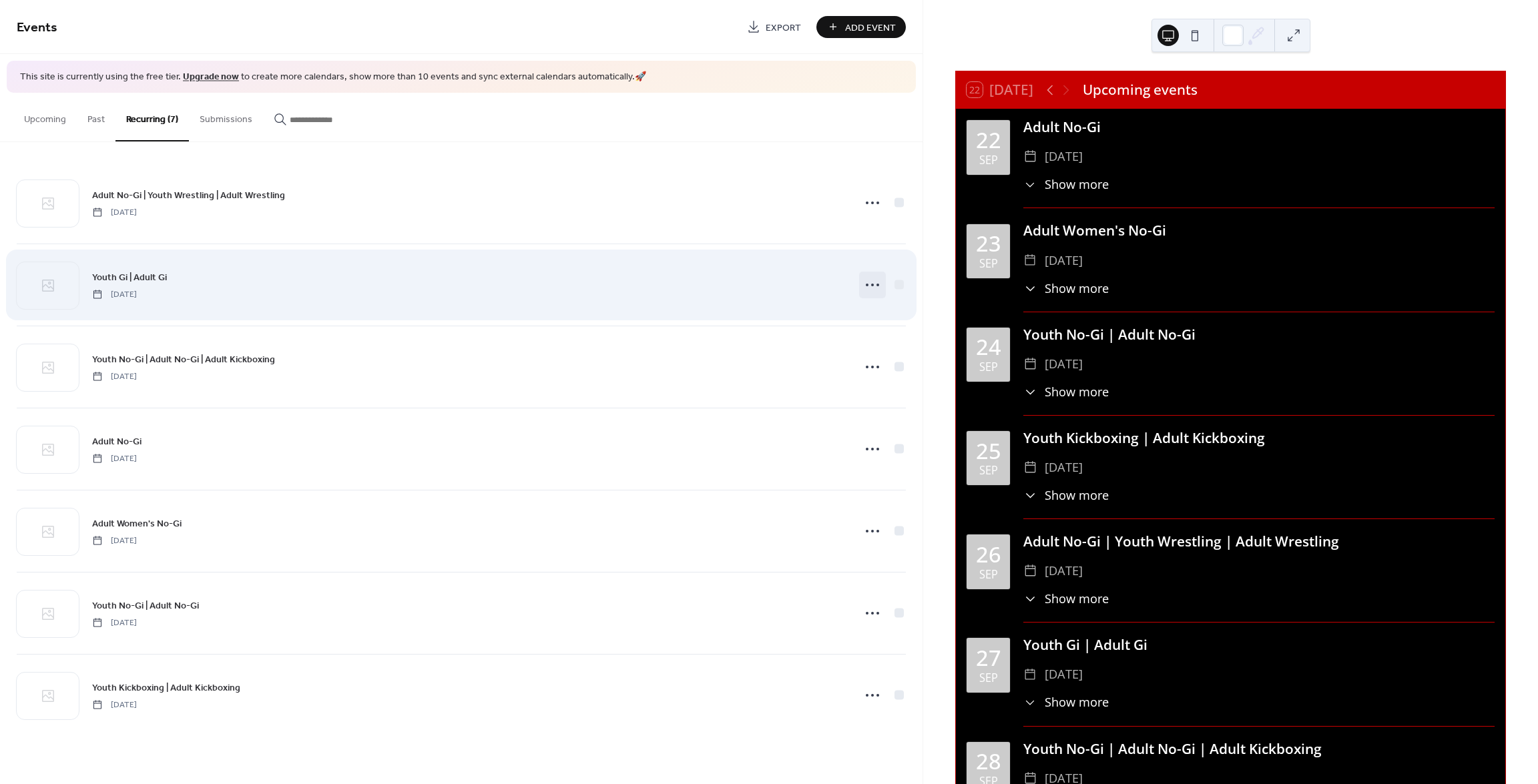
click at [865, 286] on icon at bounding box center [873, 285] width 21 height 21
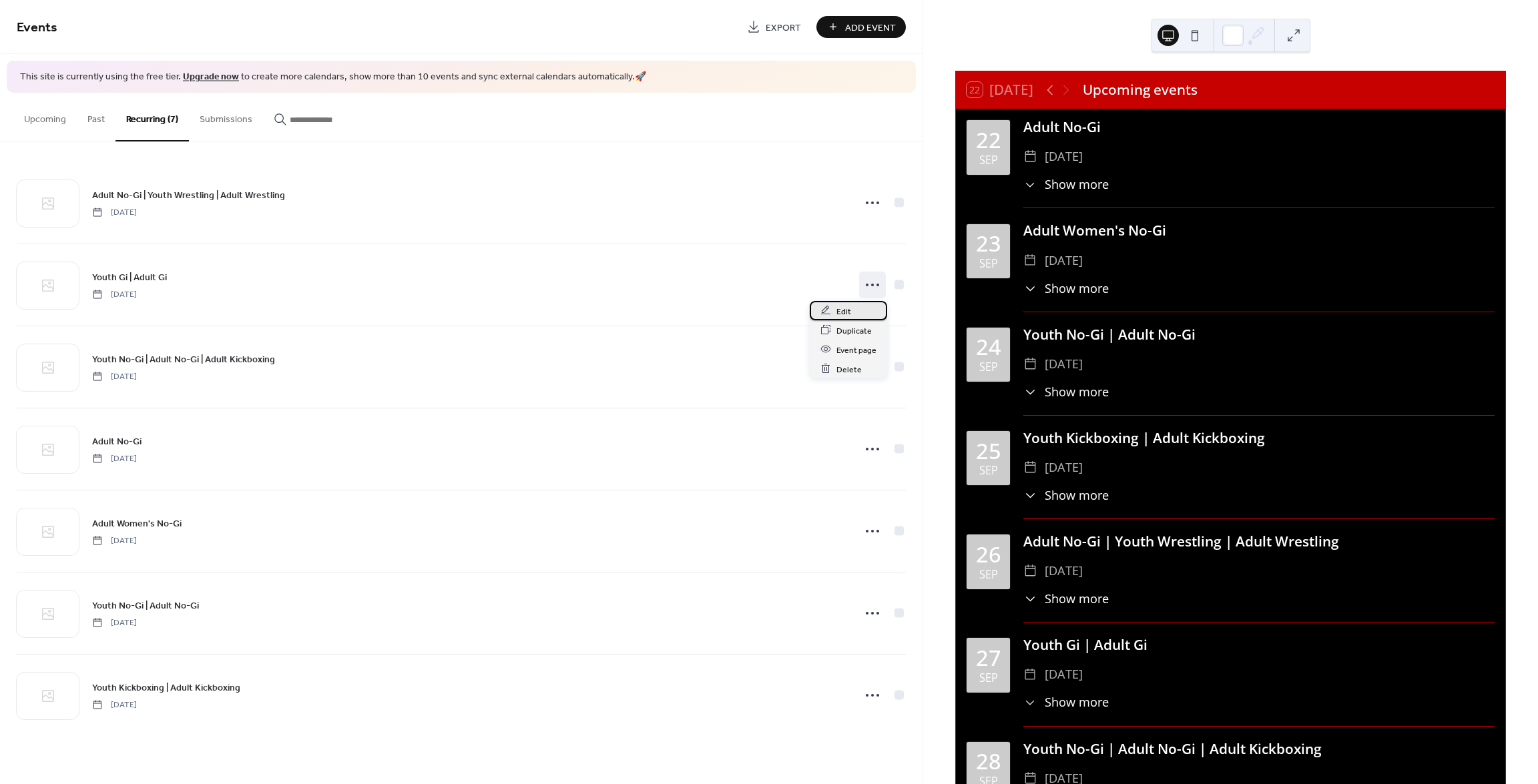
click at [834, 311] on div "Edit" at bounding box center [848, 311] width 78 height 20
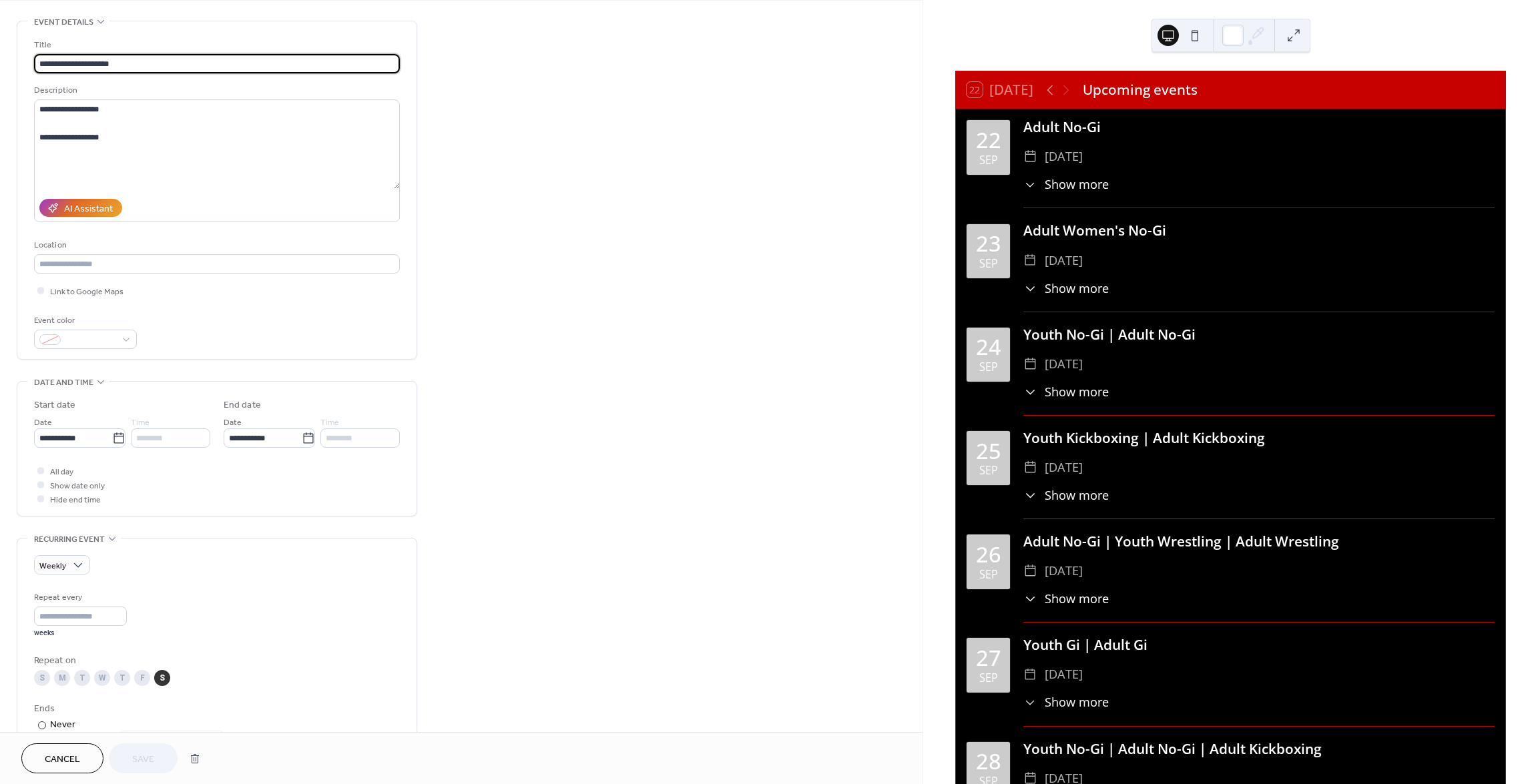
scroll to position [67, 0]
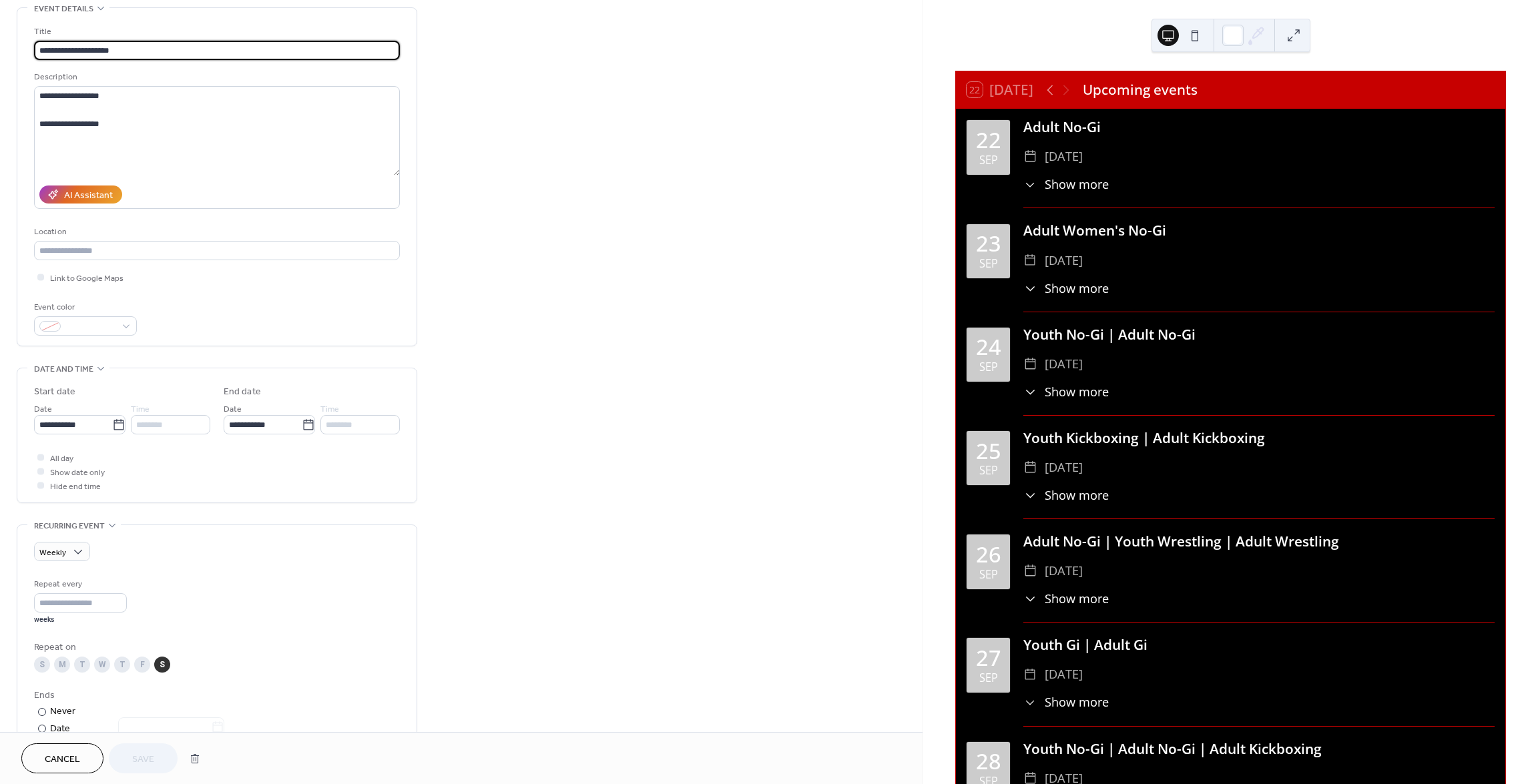
click at [62, 752] on span "Cancel" at bounding box center [62, 759] width 35 height 14
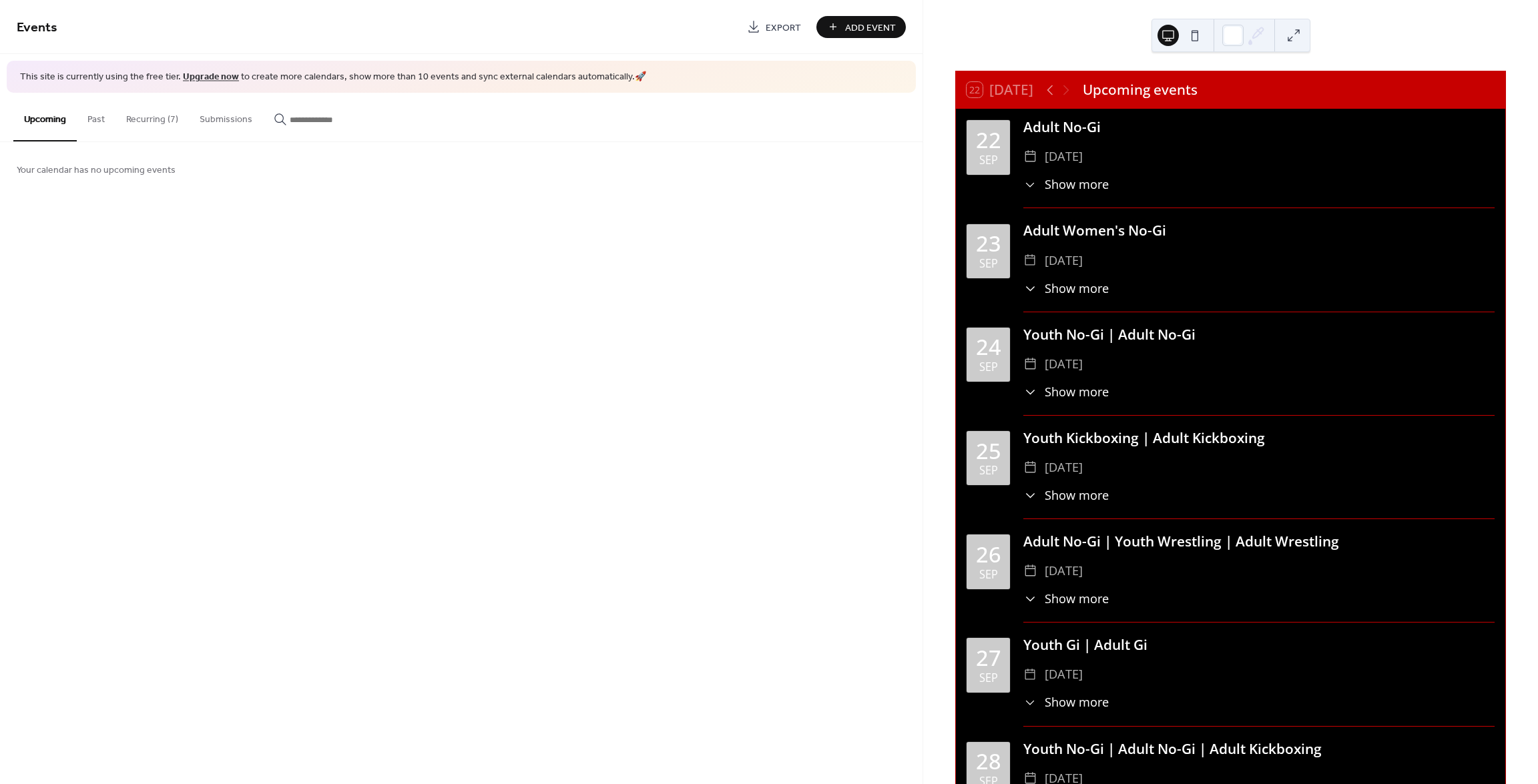
click at [154, 127] on button "Recurring (7)" at bounding box center [152, 116] width 74 height 47
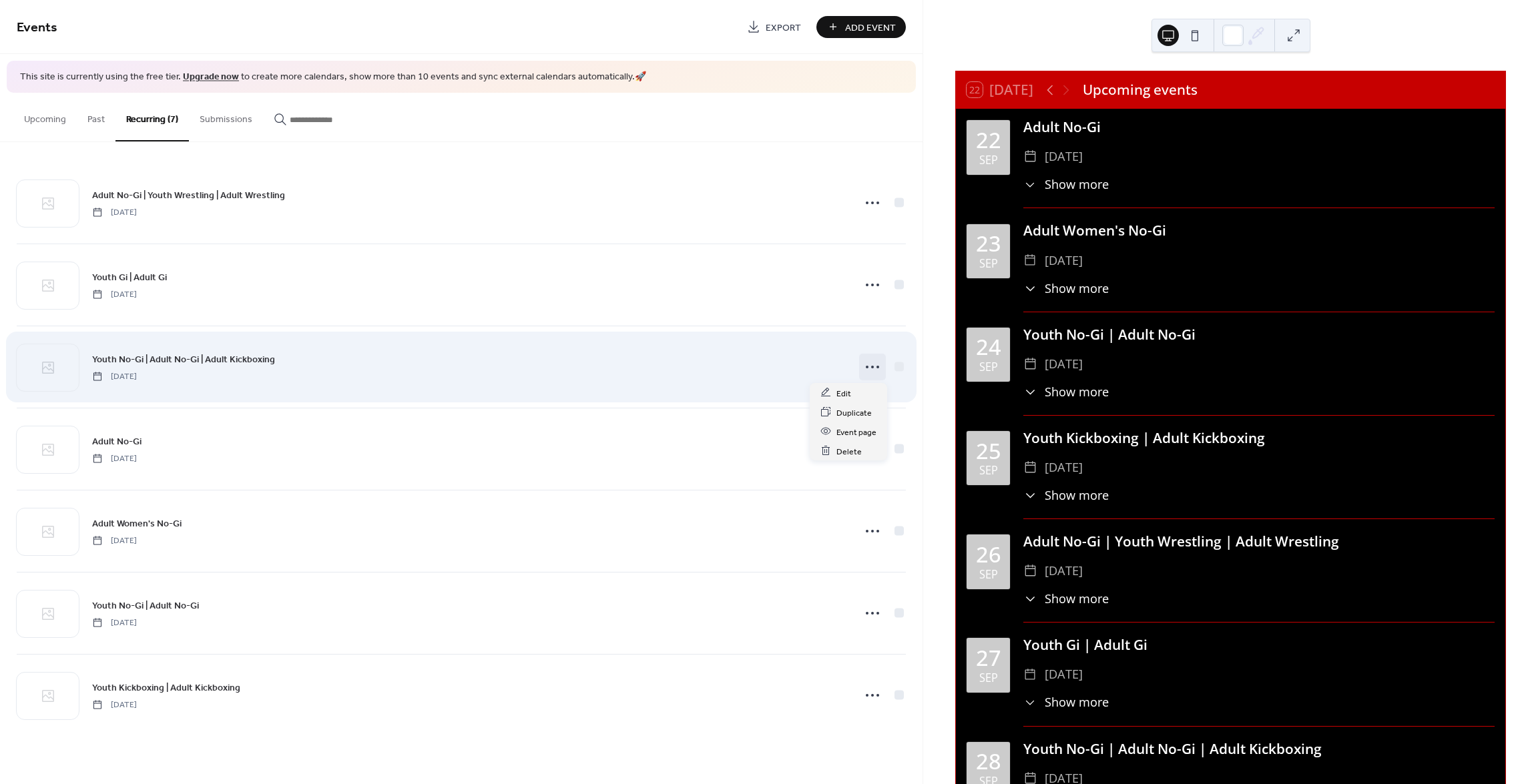
click at [870, 368] on icon at bounding box center [873, 367] width 21 height 21
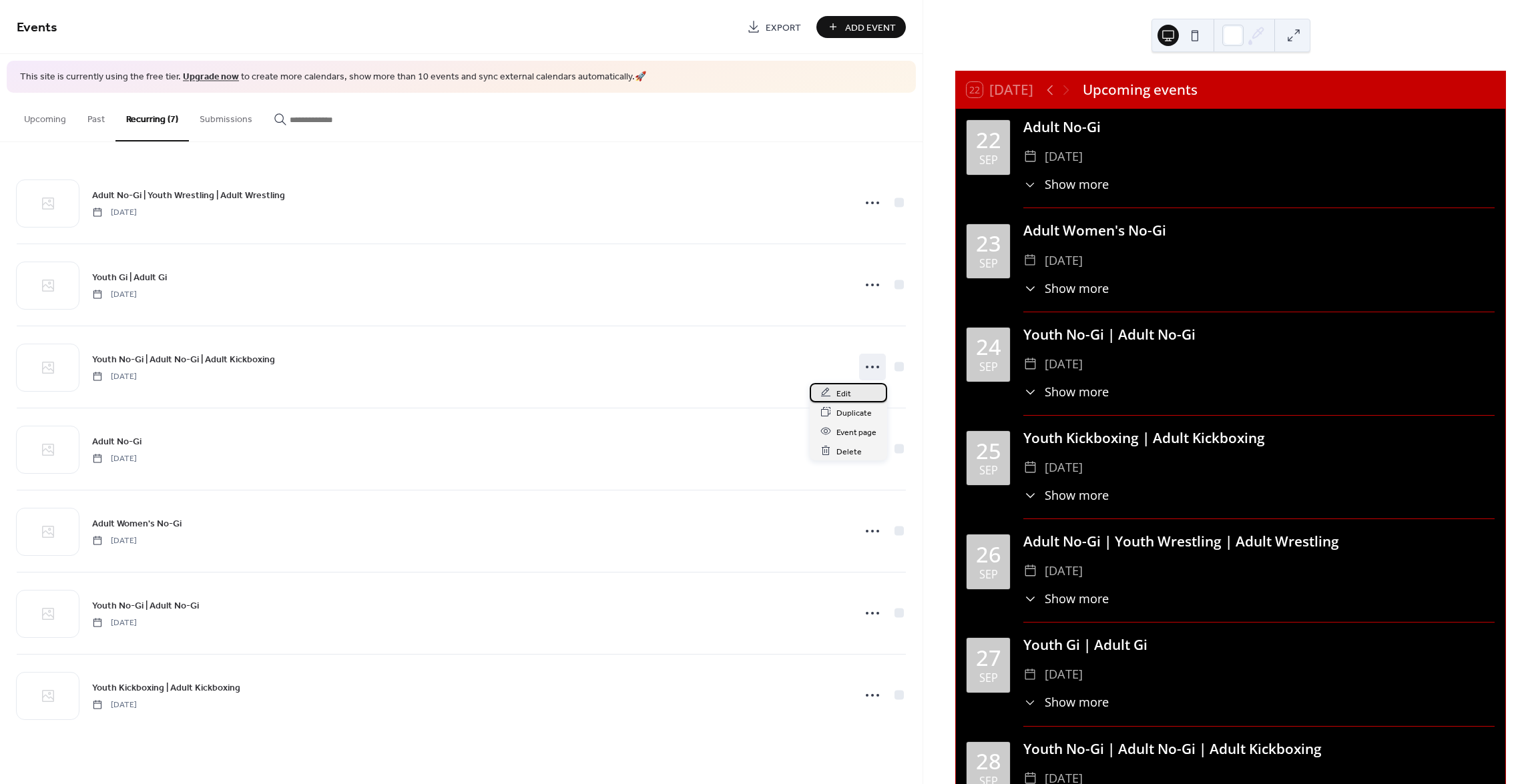
click at [851, 395] on div "Edit" at bounding box center [848, 393] width 78 height 20
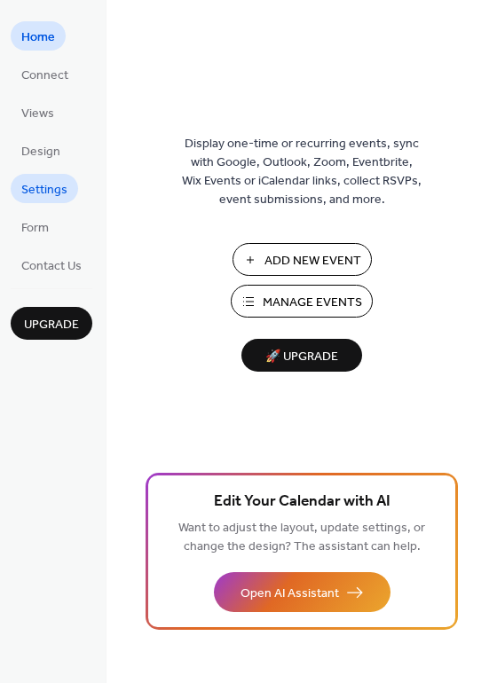
click at [60, 184] on span "Settings" at bounding box center [44, 190] width 46 height 19
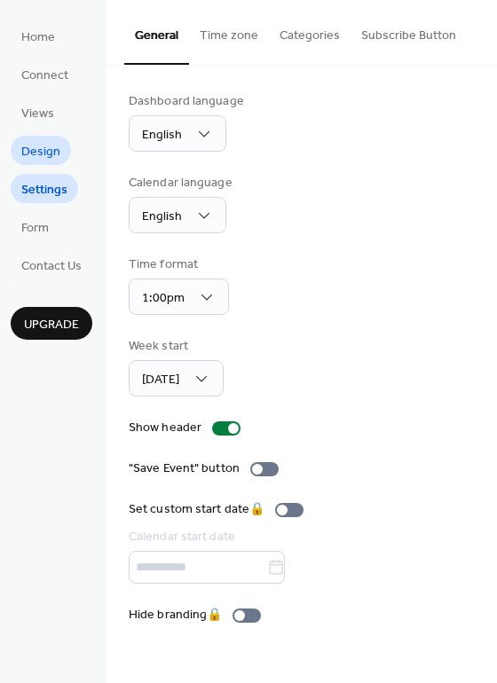
click at [47, 153] on span "Design" at bounding box center [40, 152] width 39 height 19
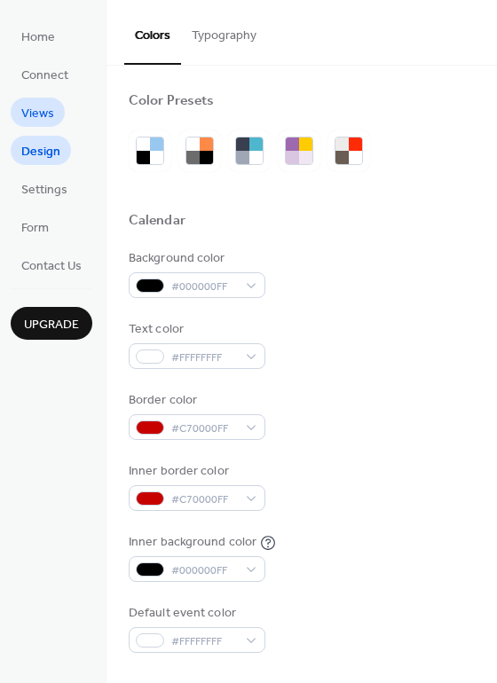
click at [38, 117] on span "Views" at bounding box center [37, 114] width 33 height 19
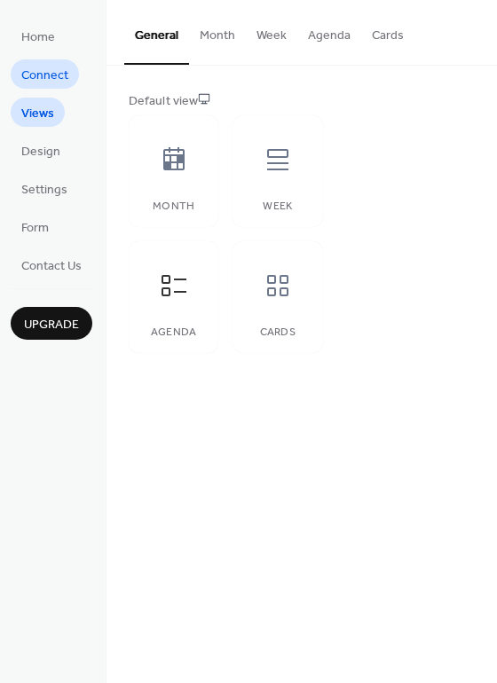
click at [36, 81] on span "Connect" at bounding box center [44, 76] width 47 height 19
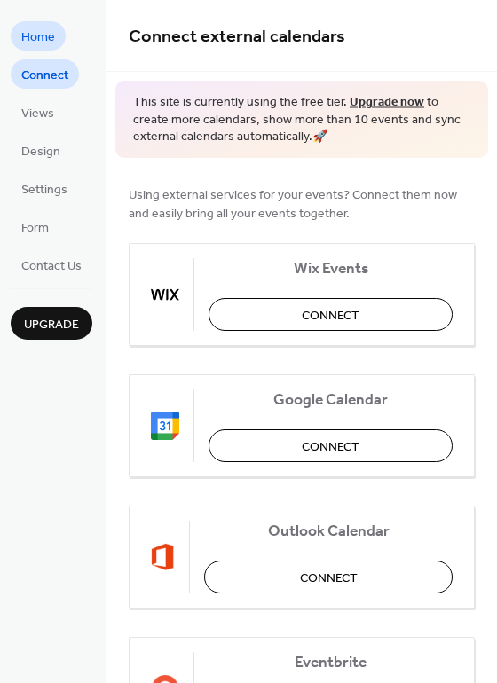
click at [43, 43] on span "Home" at bounding box center [38, 37] width 34 height 19
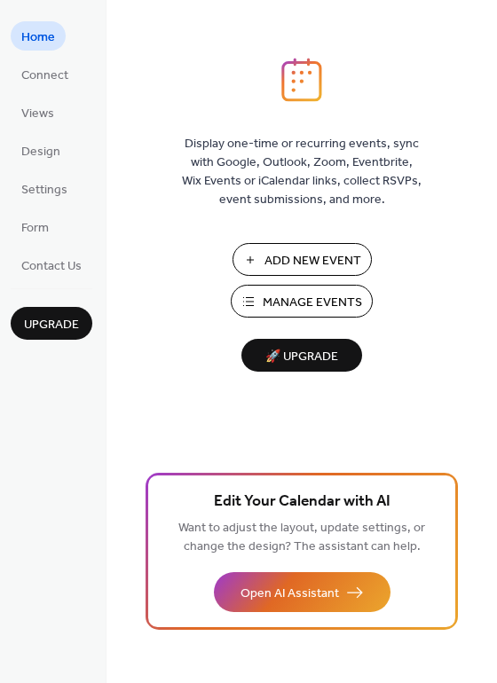
click at [294, 302] on span "Manage Events" at bounding box center [312, 303] width 99 height 19
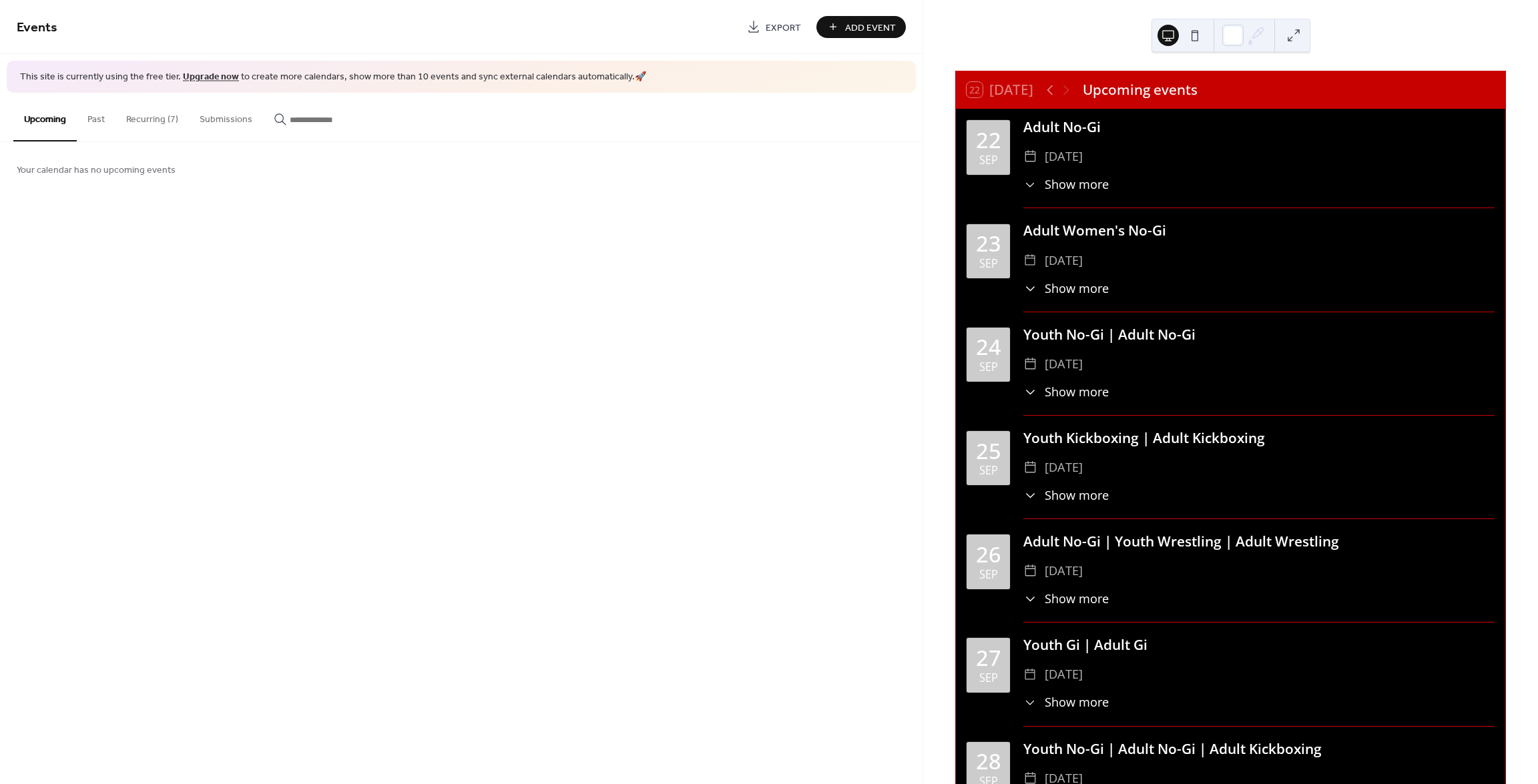
click at [168, 115] on button "Recurring (7)" at bounding box center [152, 116] width 74 height 47
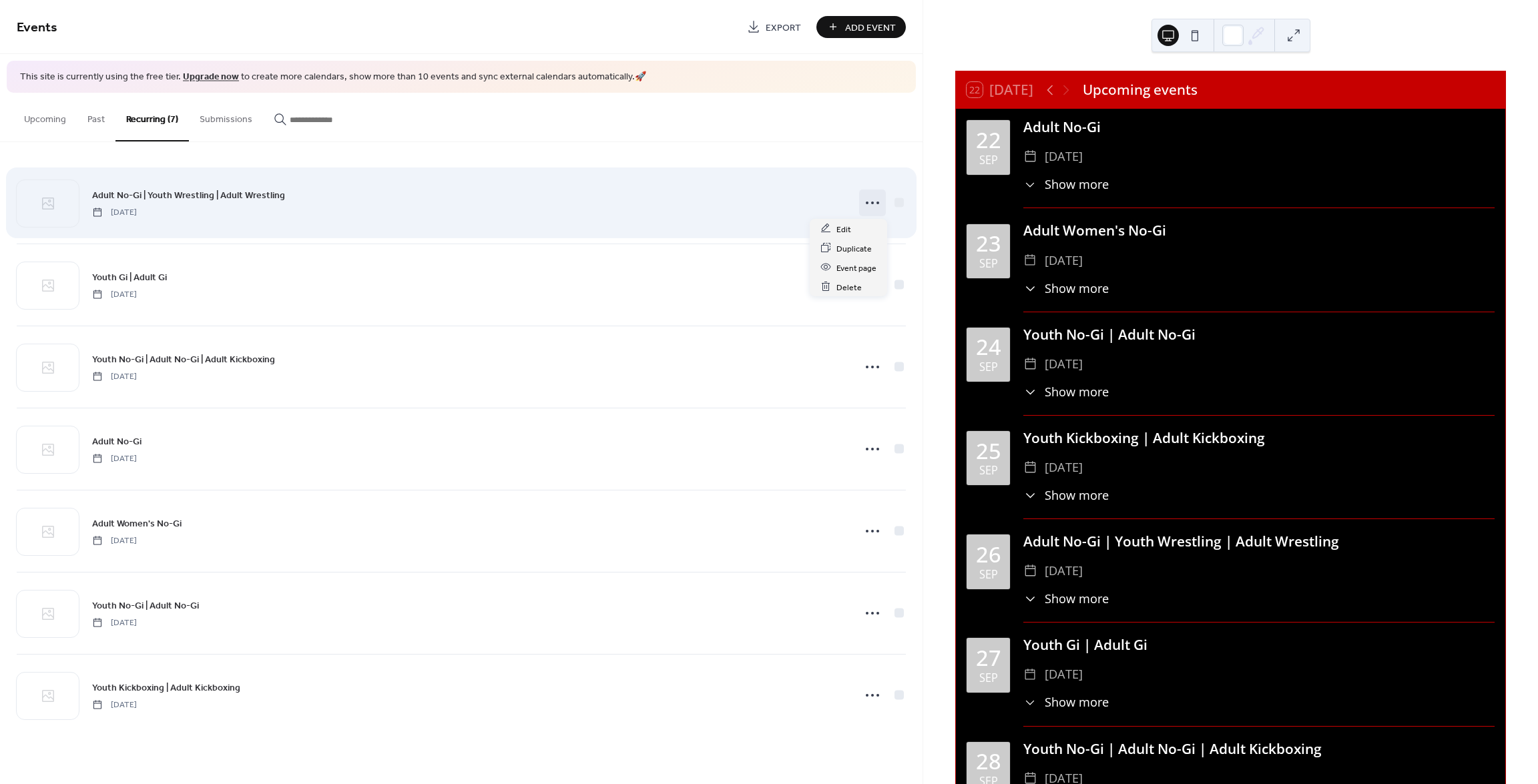
click at [870, 199] on icon at bounding box center [873, 202] width 21 height 21
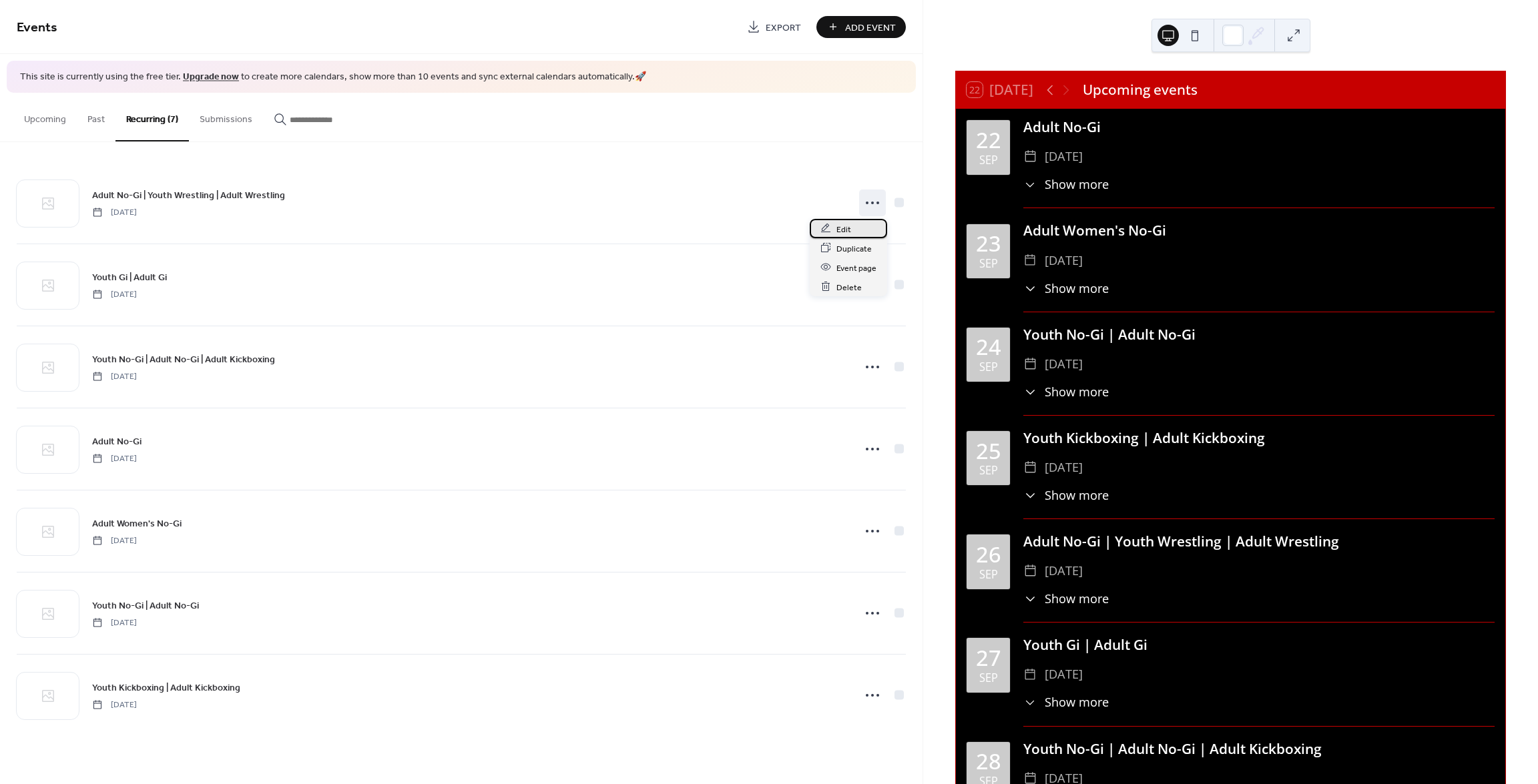
click at [847, 231] on span "Edit" at bounding box center [844, 229] width 15 height 14
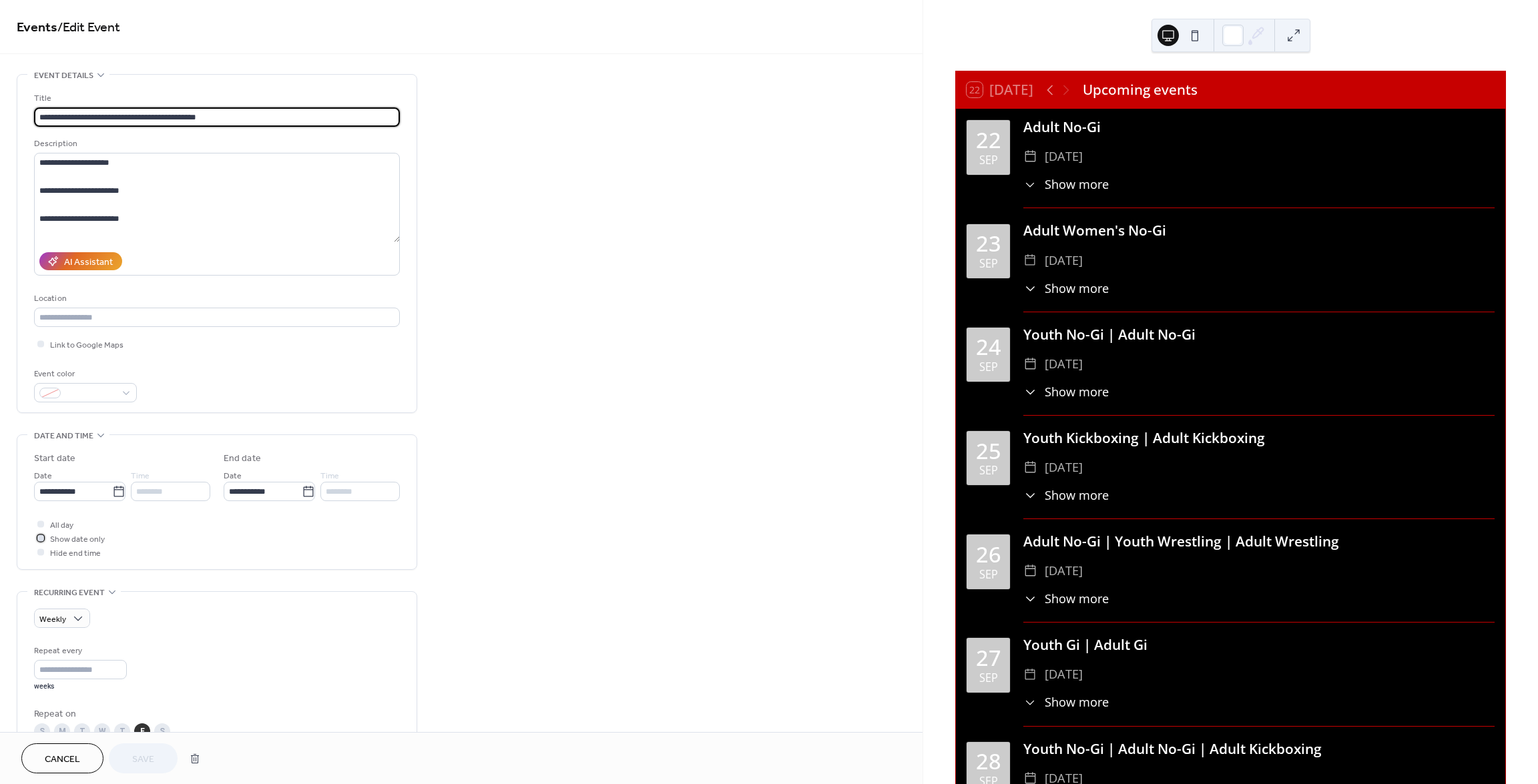
click at [40, 536] on icon at bounding box center [40, 537] width 4 height 4
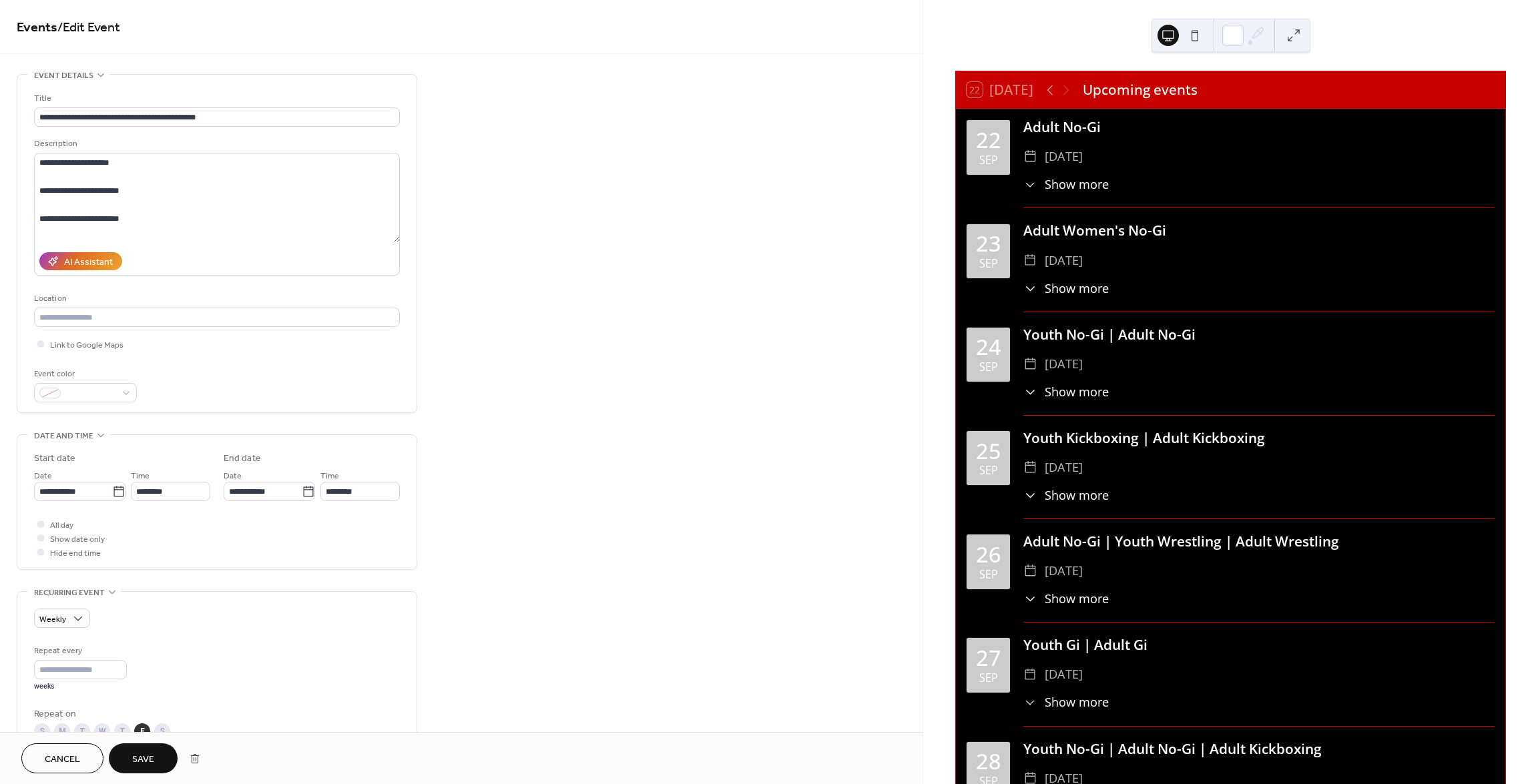
click at [1192, 31] on button at bounding box center [1195, 35] width 21 height 21
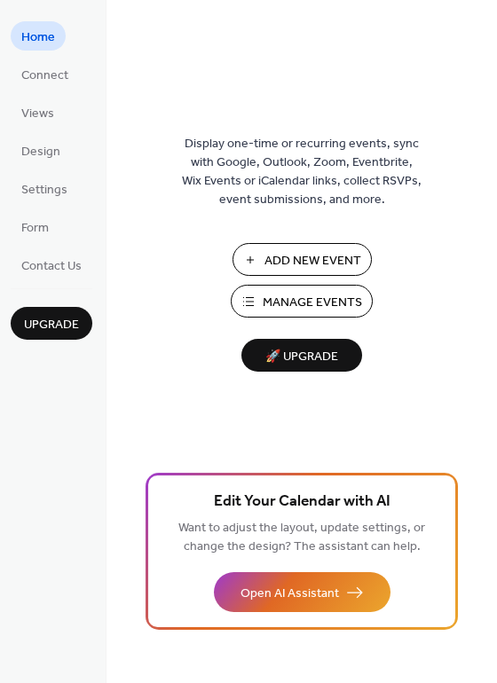
click at [301, 304] on span "Manage Events" at bounding box center [312, 303] width 99 height 19
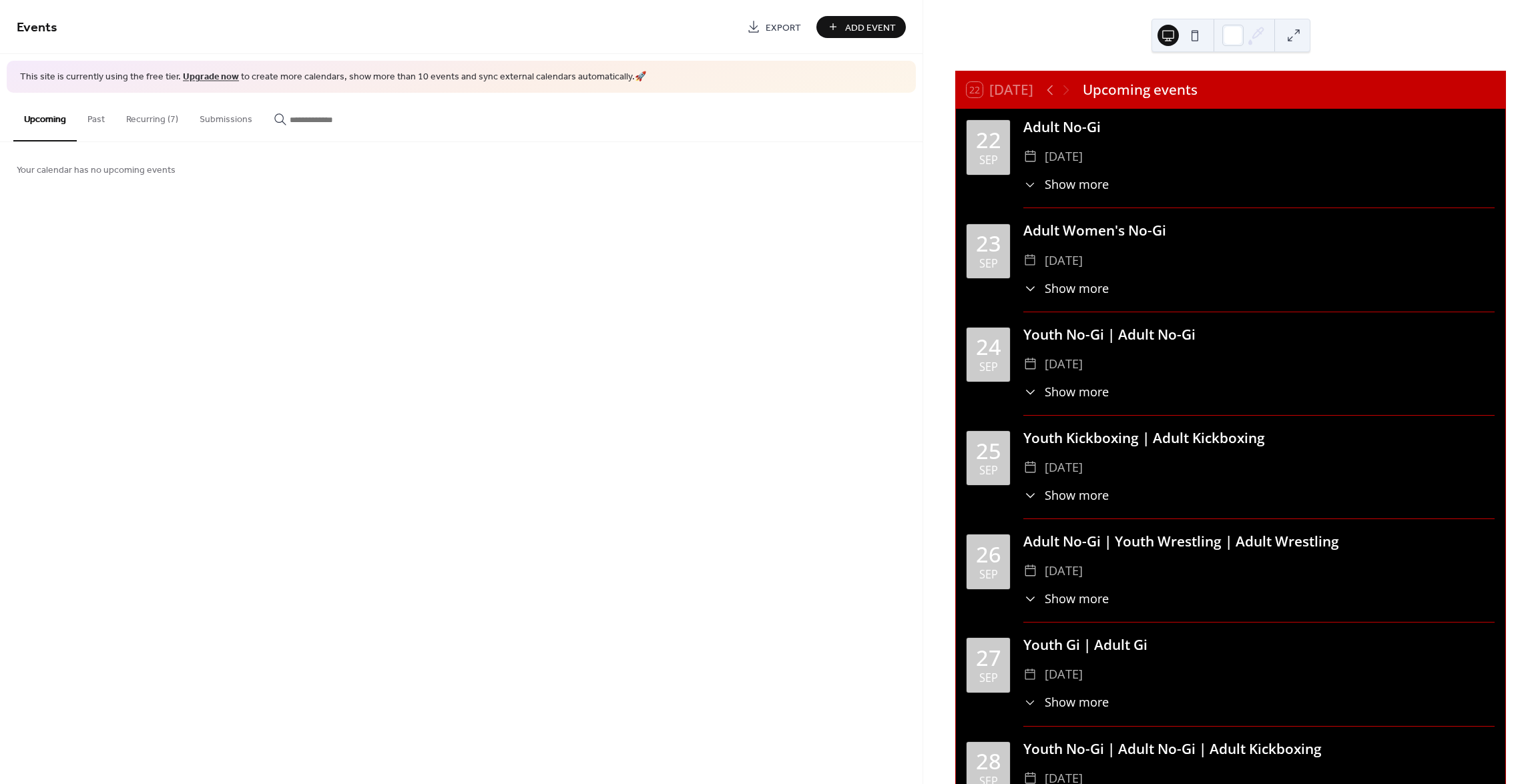
click at [1000, 87] on div "22 [DATE]" at bounding box center [1000, 90] width 66 height 15
click at [1055, 87] on icon at bounding box center [1049, 90] width 16 height 16
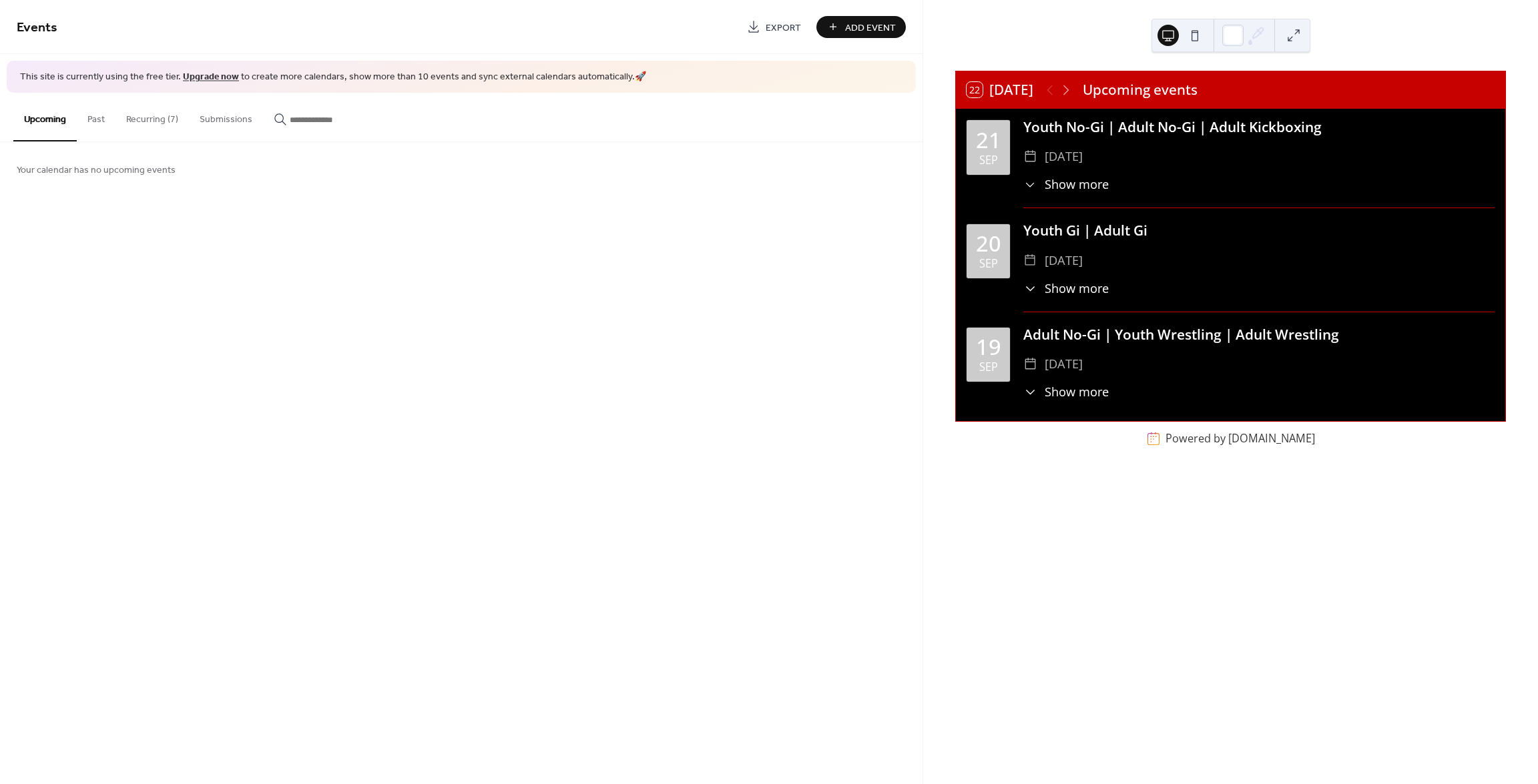
click at [1040, 390] on div "​ Show more" at bounding box center [1066, 392] width 85 height 18
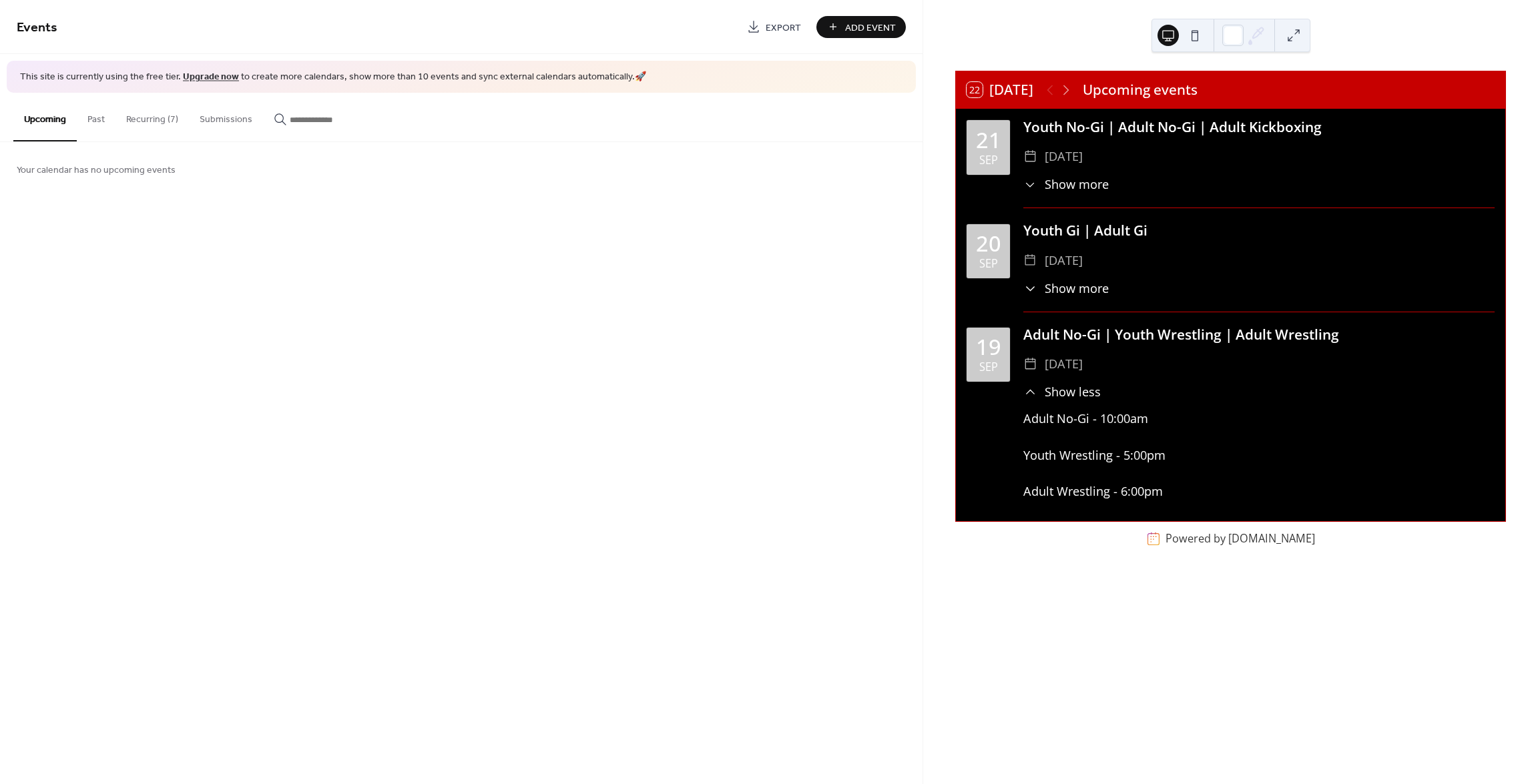
click at [1046, 387] on span "Show less" at bounding box center [1073, 392] width 56 height 18
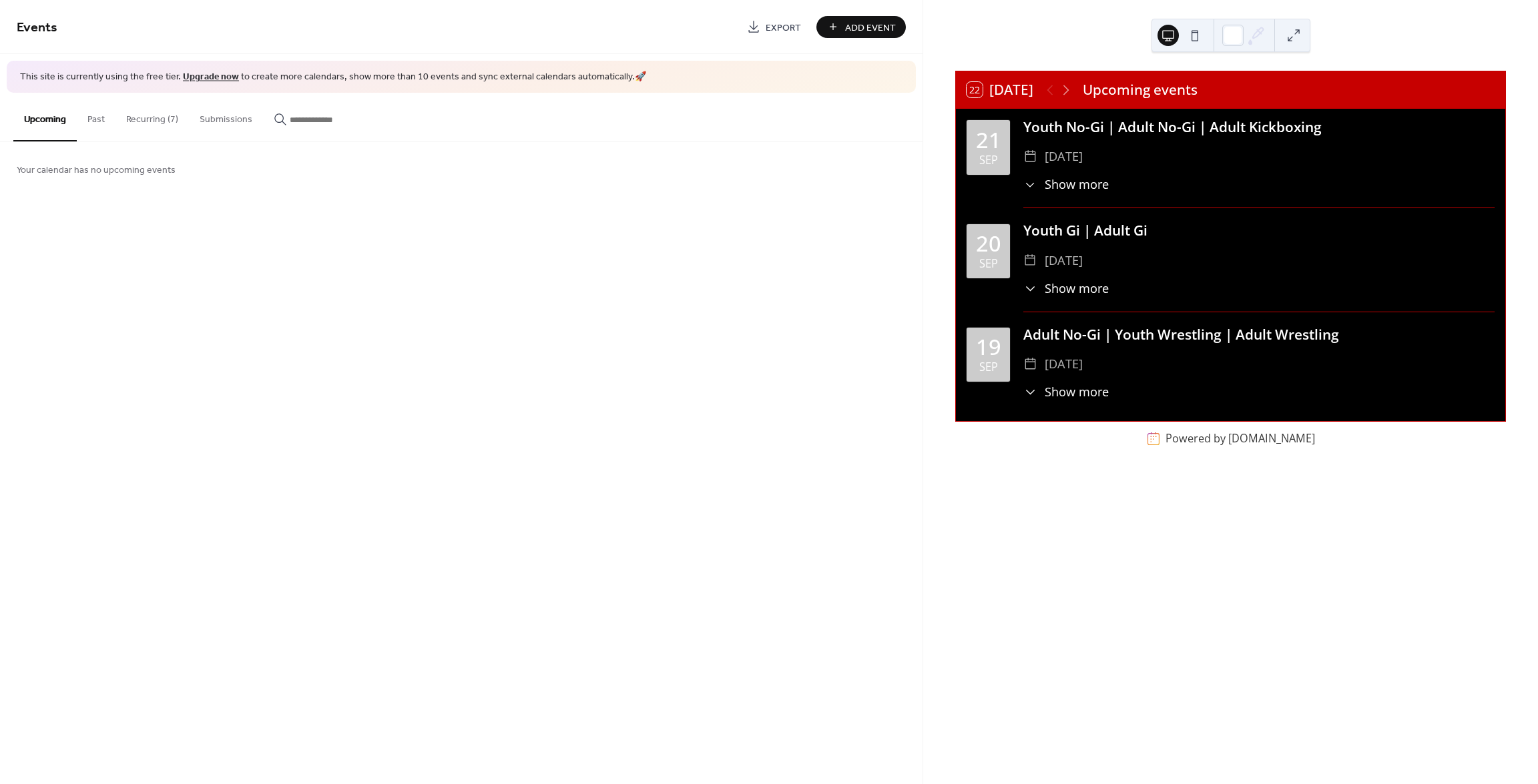
click at [984, 87] on button "22 [DATE]" at bounding box center [1000, 90] width 75 height 22
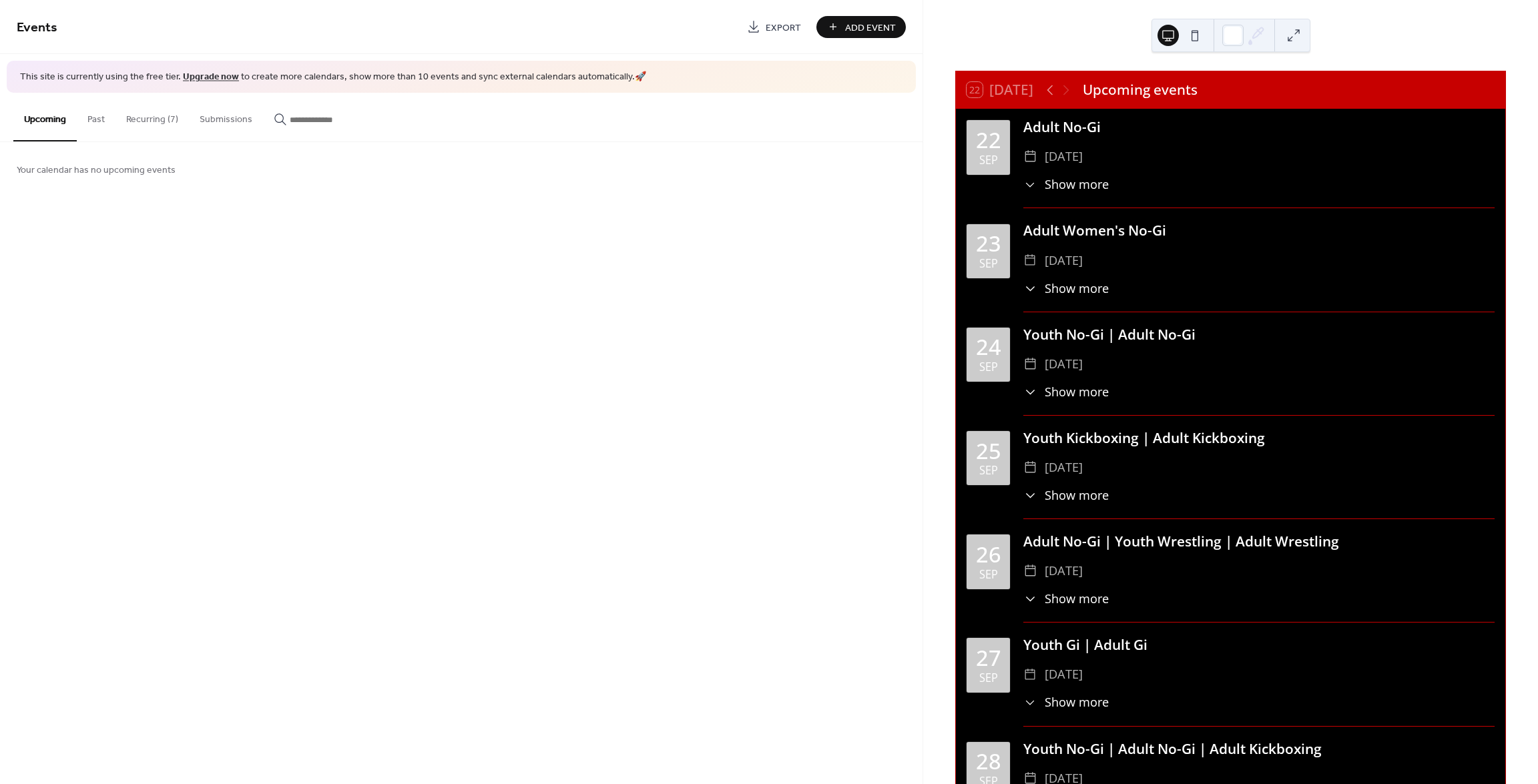
click at [101, 117] on button "Past" at bounding box center [96, 116] width 38 height 47
click at [142, 121] on button "Recurring (7)" at bounding box center [152, 116] width 74 height 47
